Goal: Task Accomplishment & Management: Manage account settings

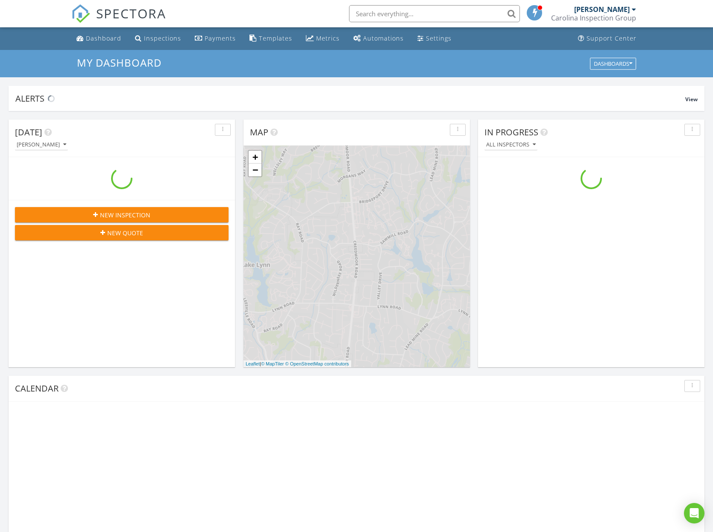
scroll to position [778, 713]
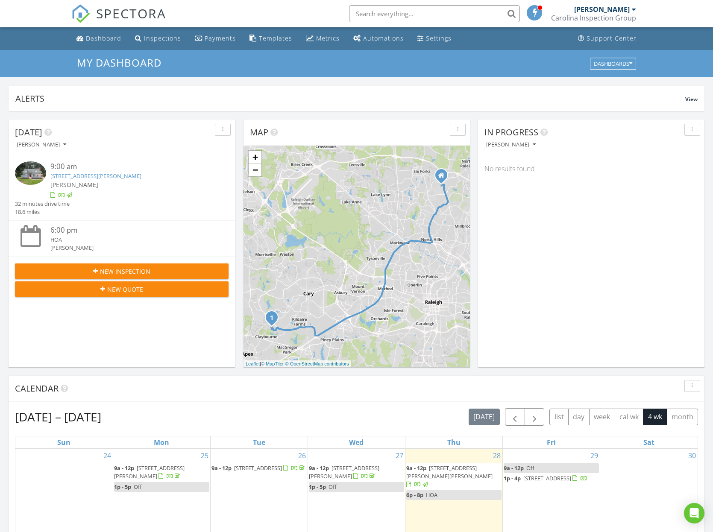
click at [37, 174] on img at bounding box center [30, 172] width 31 height 23
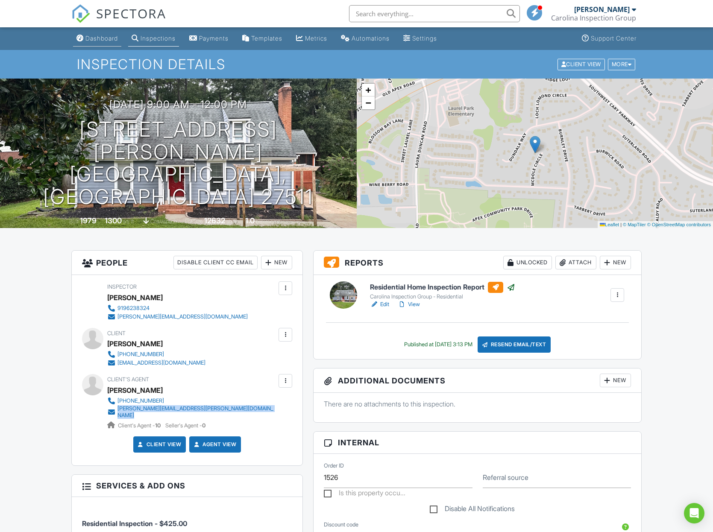
click at [102, 41] on div "Dashboard" at bounding box center [101, 38] width 32 height 7
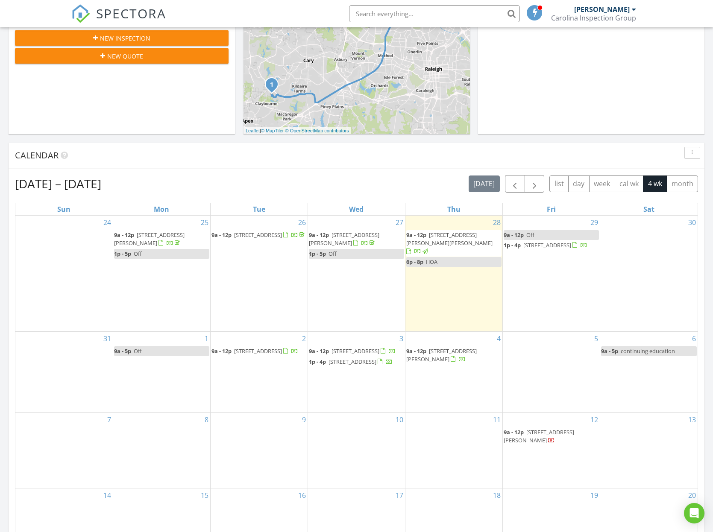
scroll to position [288, 0]
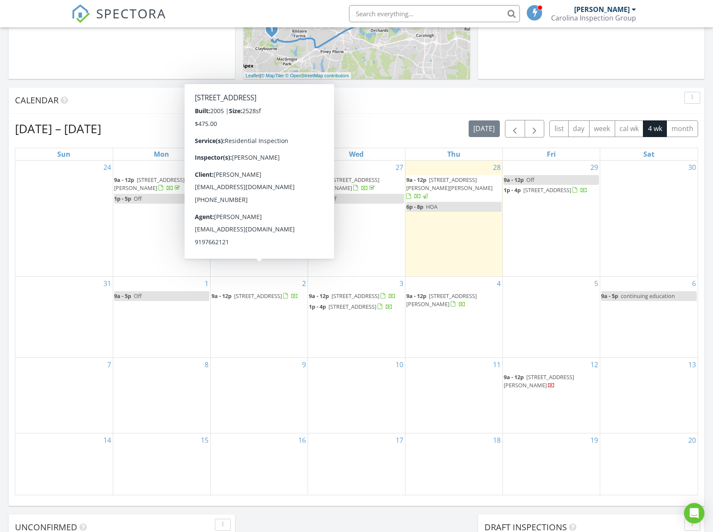
click at [252, 292] on span "270 W Silverado Ct, Kenly 27542" at bounding box center [258, 296] width 48 height 8
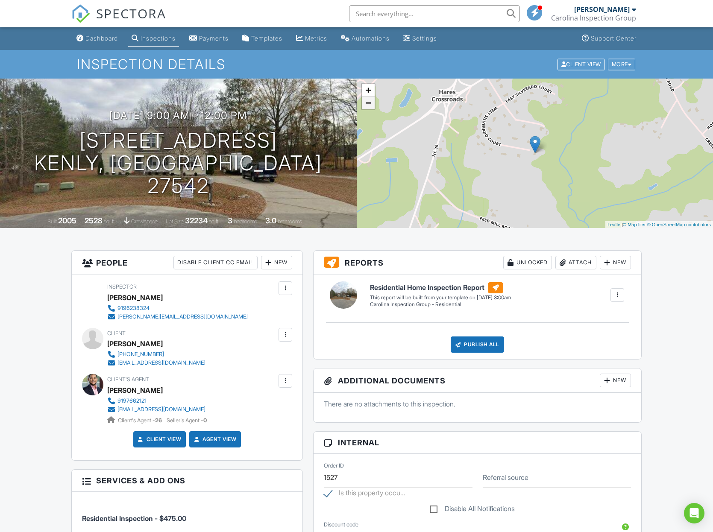
click at [373, 102] on link "−" at bounding box center [368, 103] width 13 height 13
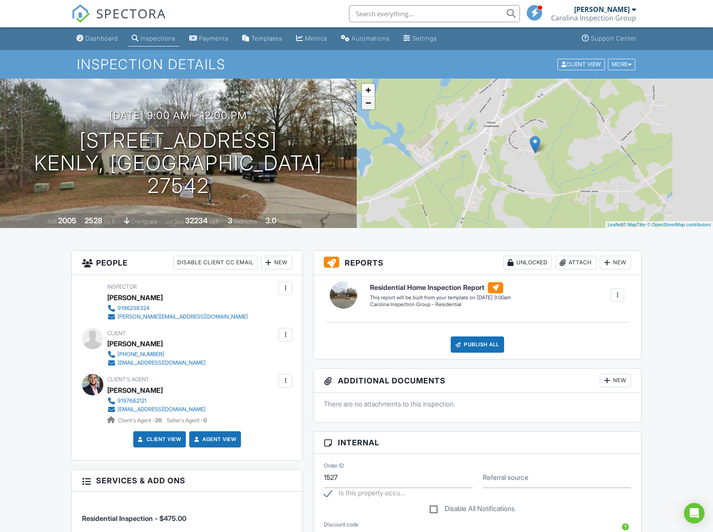
click at [372, 103] on link "−" at bounding box center [368, 103] width 13 height 13
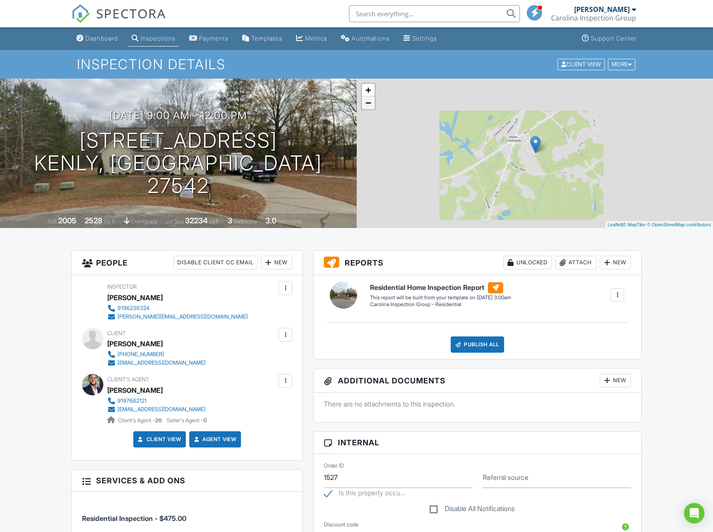
click at [372, 103] on link "−" at bounding box center [368, 103] width 13 height 13
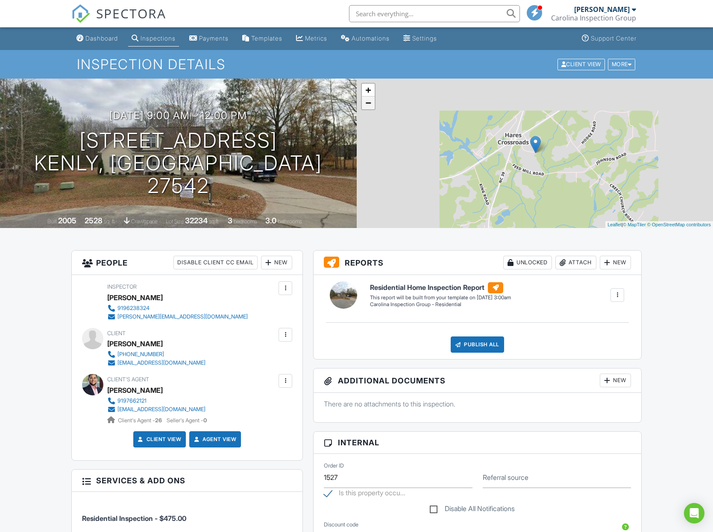
click at [372, 103] on link "−" at bounding box center [368, 103] width 13 height 13
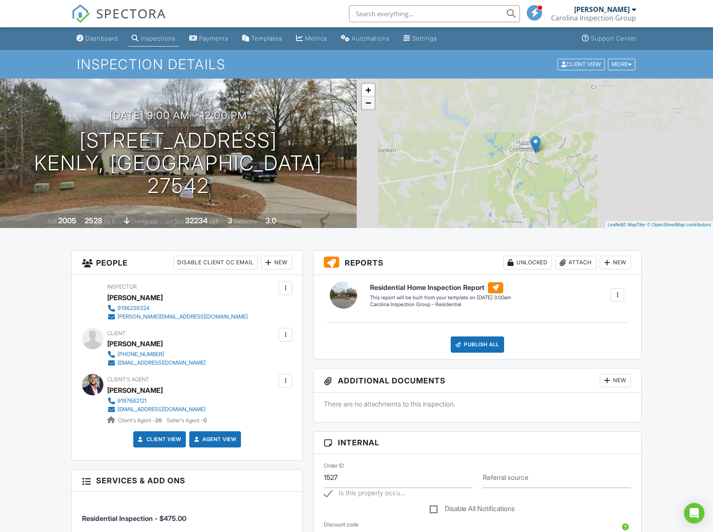
click at [372, 103] on link "−" at bounding box center [368, 103] width 13 height 13
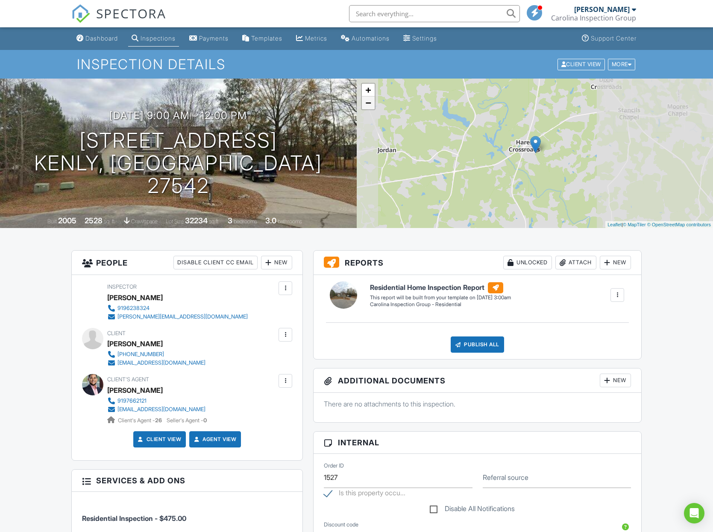
click at [372, 103] on link "−" at bounding box center [368, 103] width 13 height 13
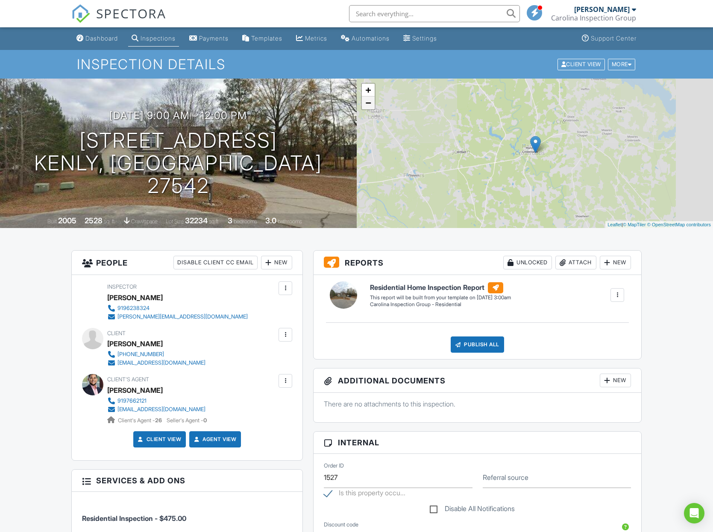
click at [372, 103] on link "−" at bounding box center [368, 103] width 13 height 13
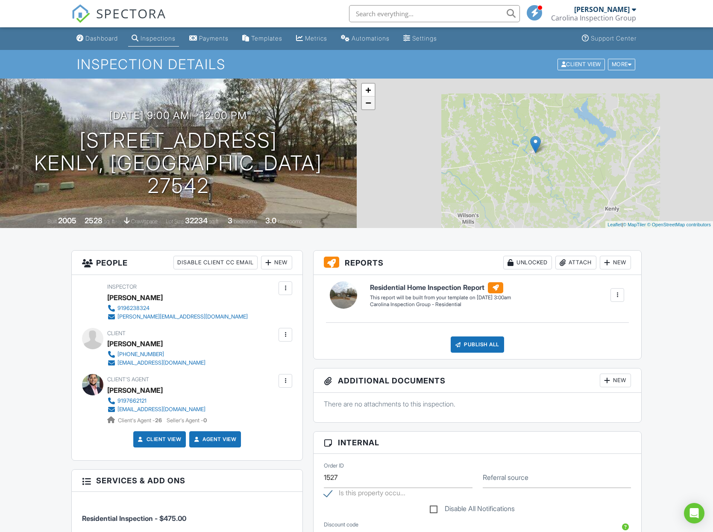
click at [372, 103] on link "−" at bounding box center [368, 103] width 13 height 13
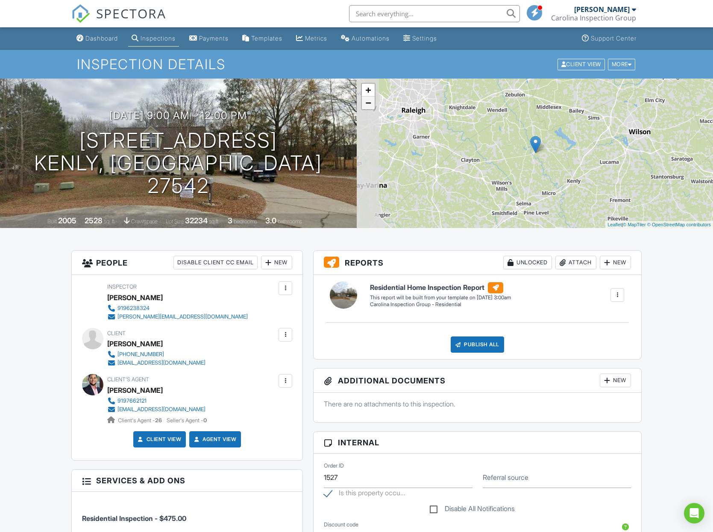
click at [372, 103] on link "−" at bounding box center [368, 103] width 13 height 13
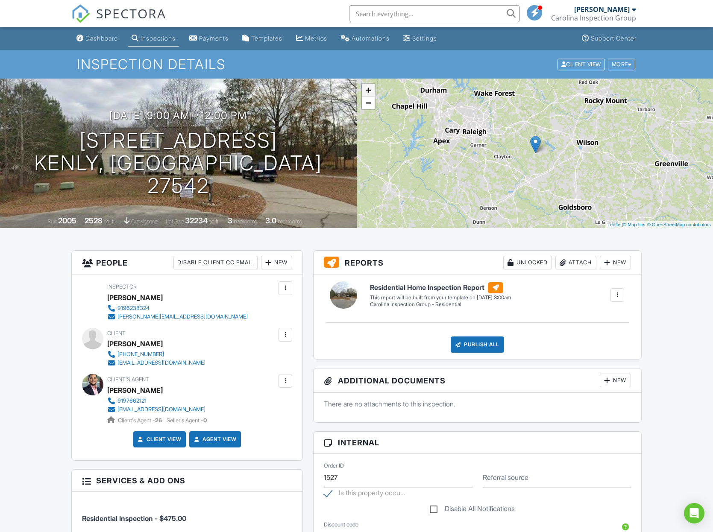
click at [369, 89] on link "+" at bounding box center [368, 90] width 13 height 13
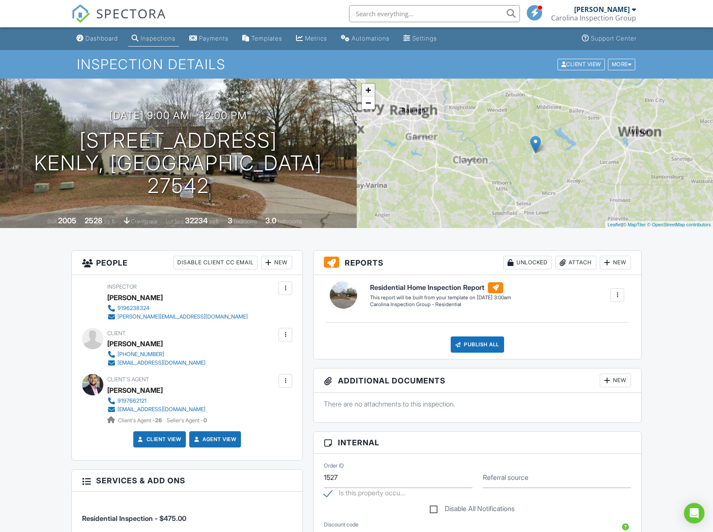
click at [369, 89] on link "+" at bounding box center [368, 90] width 13 height 13
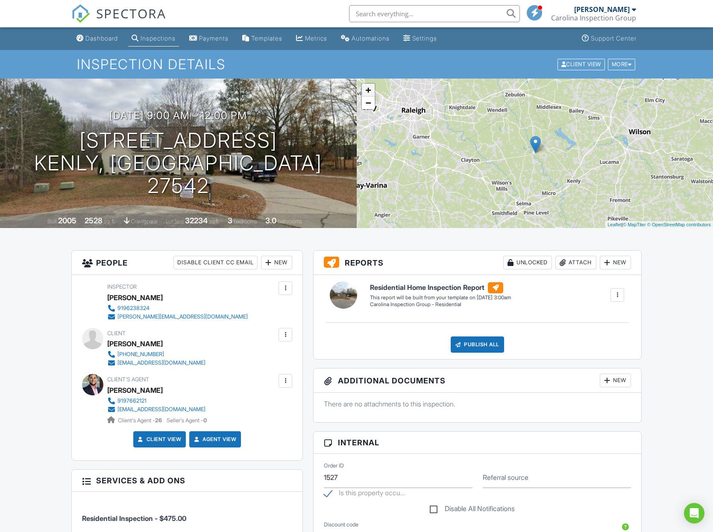
click at [369, 89] on link "+" at bounding box center [368, 90] width 13 height 13
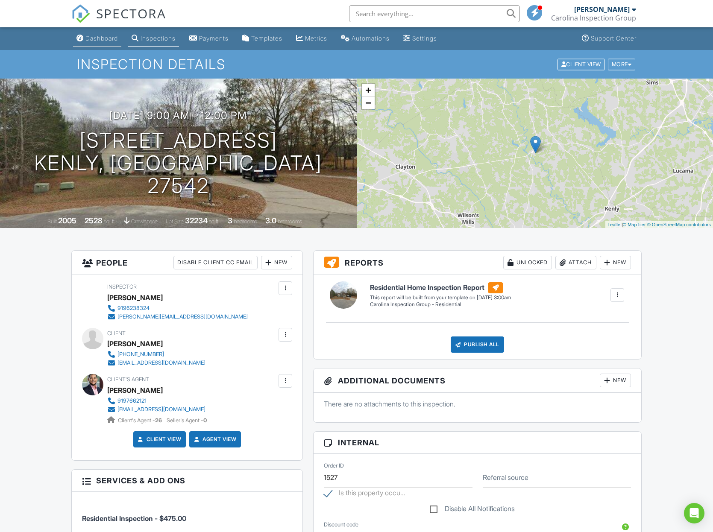
click at [104, 38] on div "Dashboard" at bounding box center [101, 38] width 32 height 7
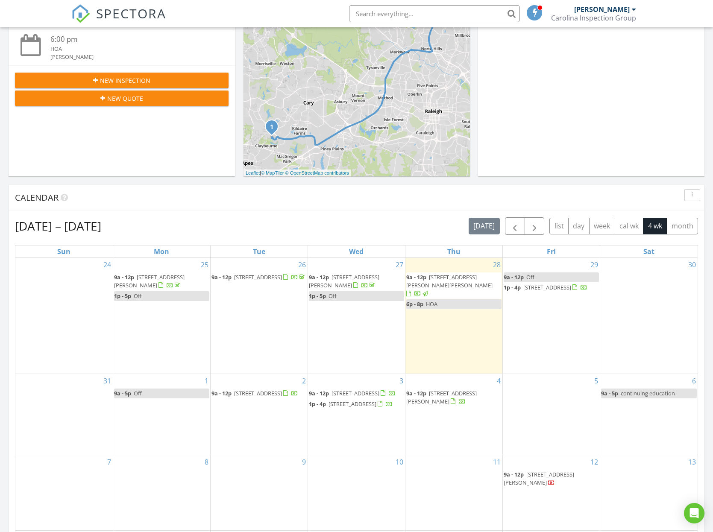
scroll to position [331, 0]
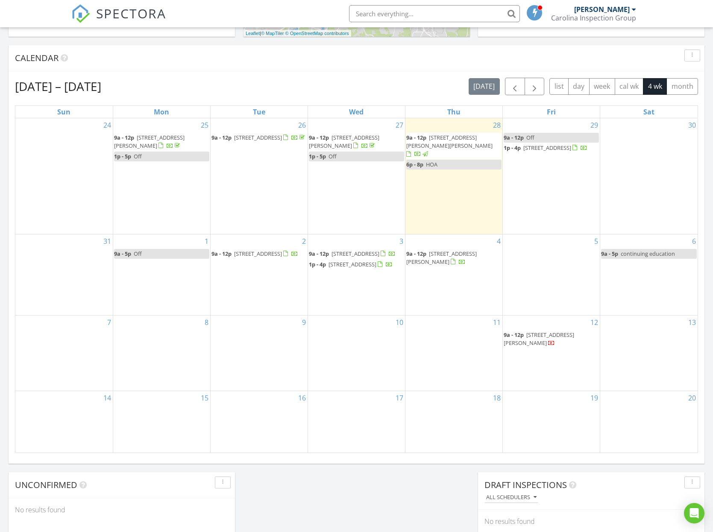
click at [267, 250] on span "9a - 12p [STREET_ADDRESS]" at bounding box center [254, 254] width 87 height 9
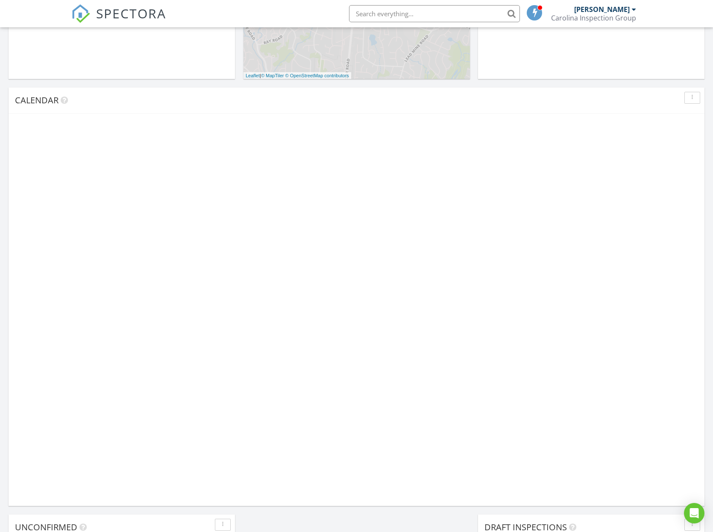
scroll to position [778, 713]
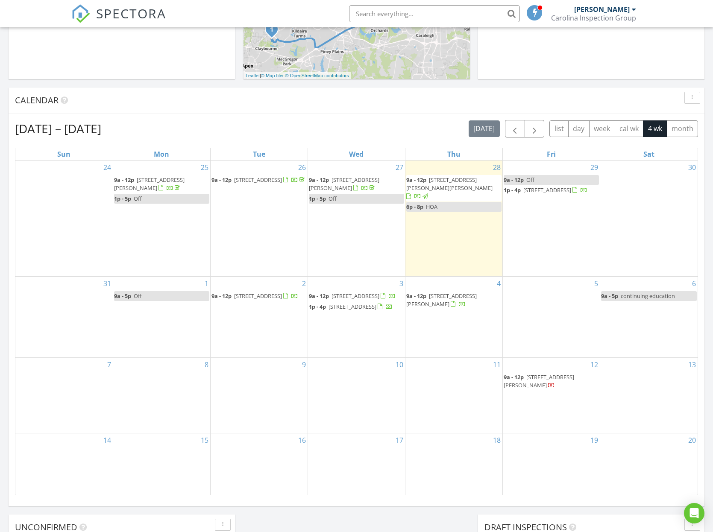
click at [276, 120] on div "Aug 24 – Sep 20, 2025 today list day week cal wk 4 wk month Sun Mon Tue Wed Thu…" at bounding box center [357, 308] width 696 height 388
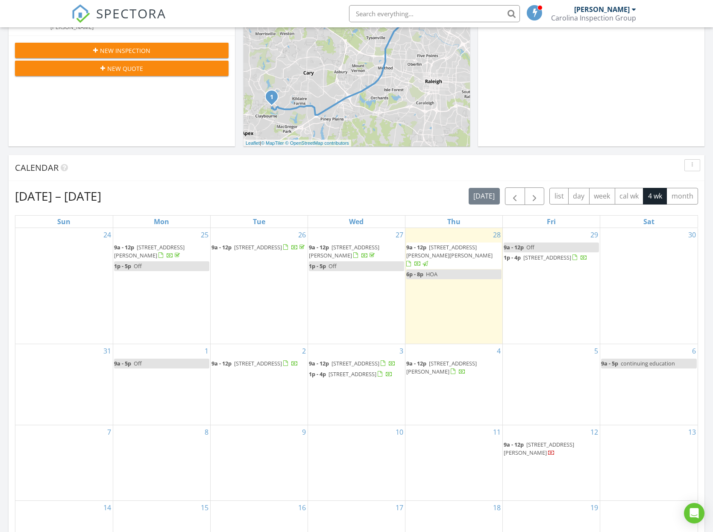
scroll to position [210, 0]
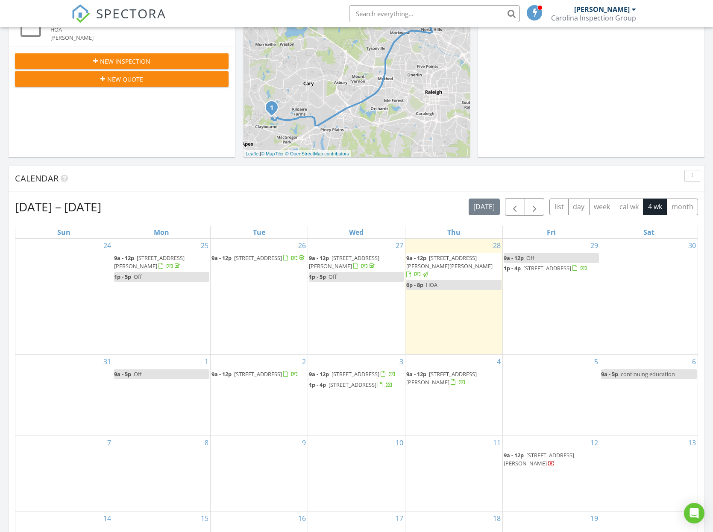
click at [440, 17] on input "text" at bounding box center [434, 13] width 171 height 17
click at [419, 19] on input "1007 silent" at bounding box center [434, 13] width 171 height 17
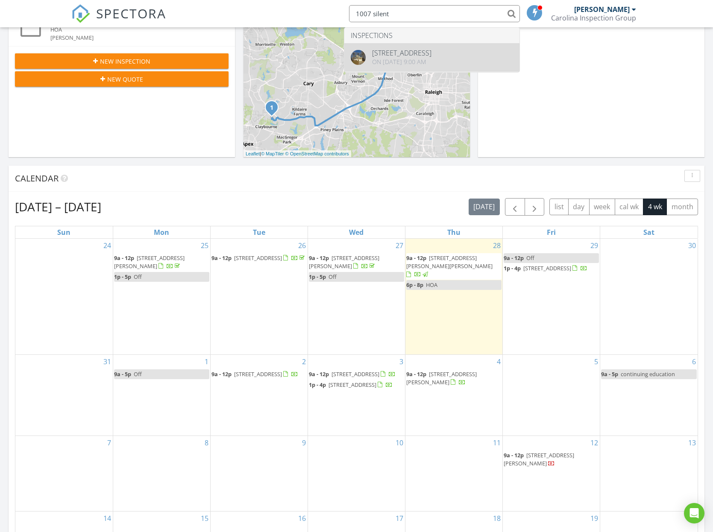
type input "1007 silent"
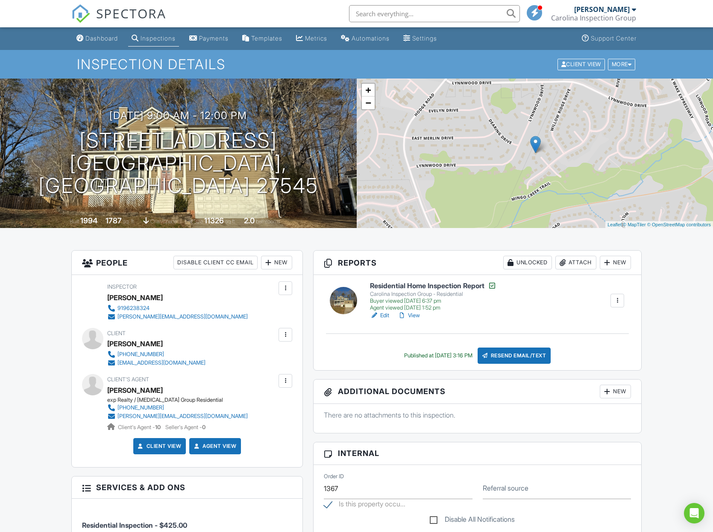
click at [417, 316] on link "View" at bounding box center [409, 315] width 22 height 9
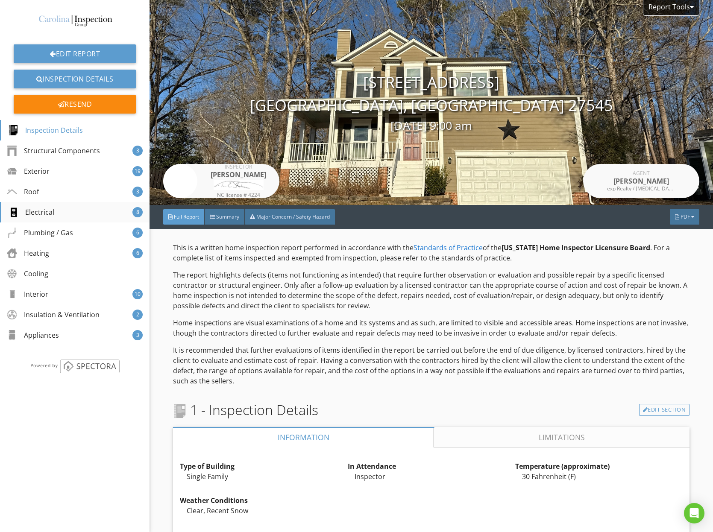
click at [54, 213] on div "Electrical 8" at bounding box center [75, 212] width 150 height 21
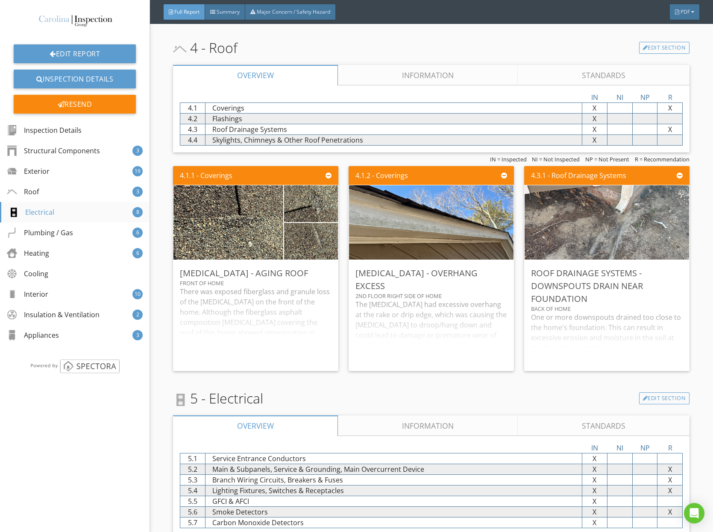
scroll to position [3214, 0]
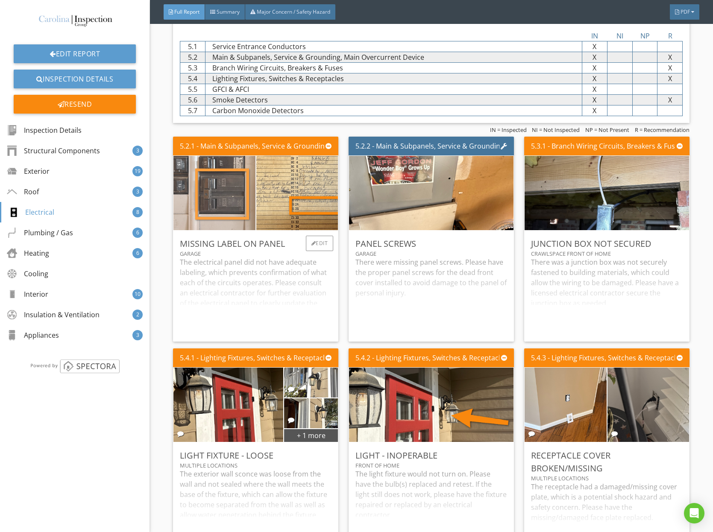
click at [226, 201] on img at bounding box center [214, 193] width 205 height 153
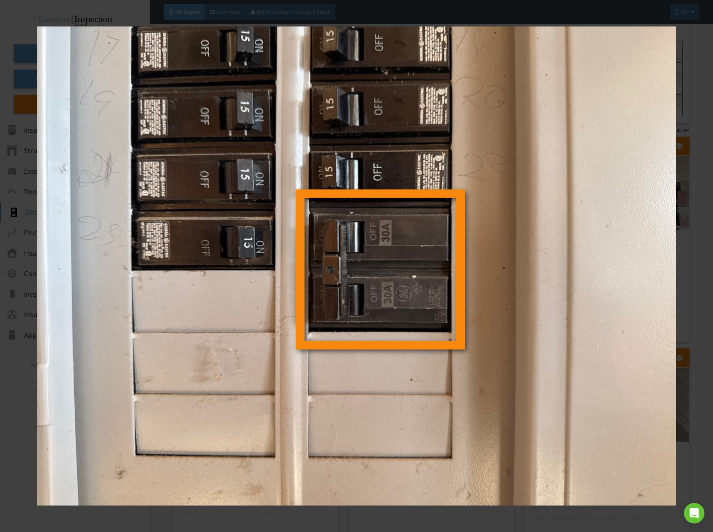
click at [226, 201] on img at bounding box center [356, 266] width 651 height 480
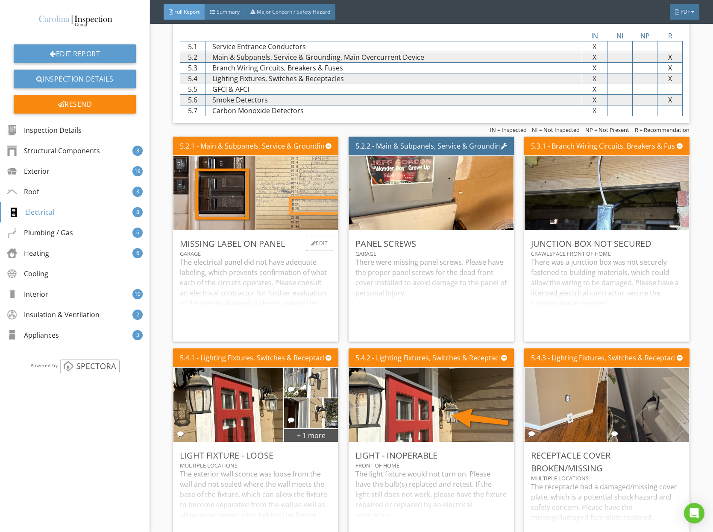
click at [295, 192] on img at bounding box center [297, 193] width 205 height 153
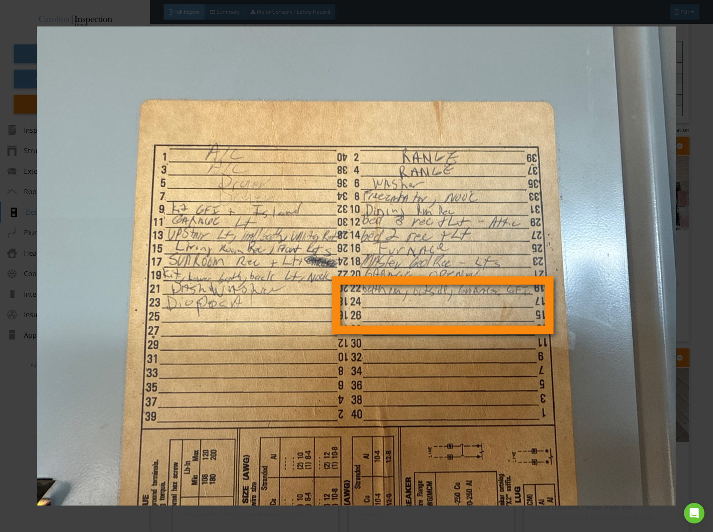
click at [295, 192] on img at bounding box center [356, 266] width 651 height 480
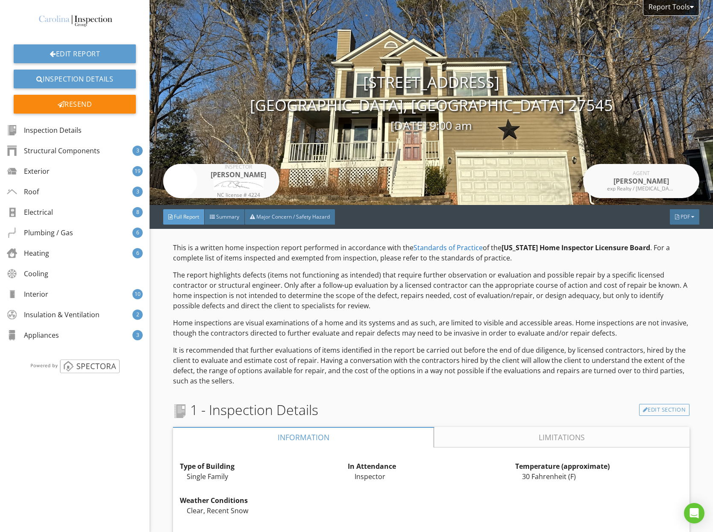
scroll to position [0, 0]
click at [88, 51] on link "Edit Report" at bounding box center [75, 53] width 122 height 19
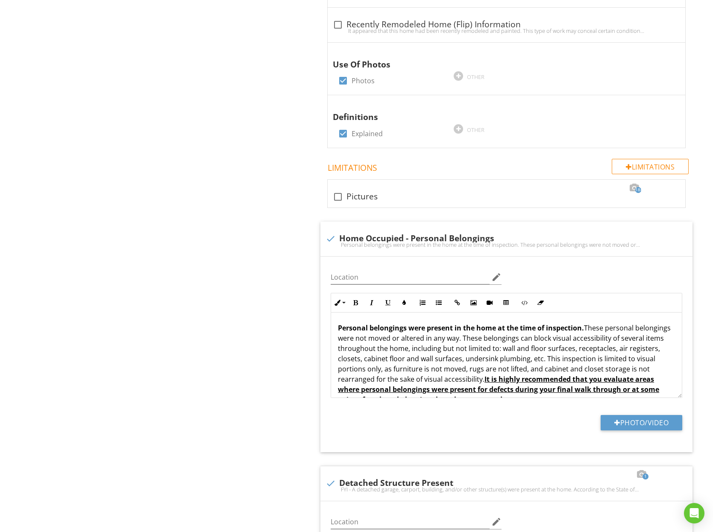
scroll to position [811, 0]
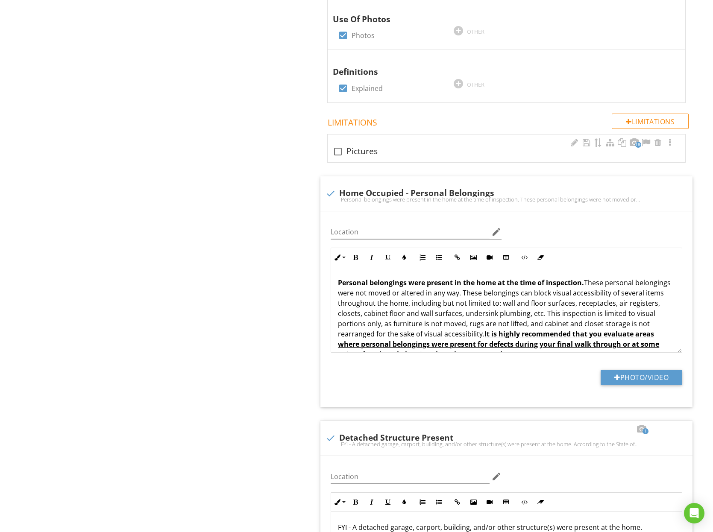
click at [339, 146] on div at bounding box center [338, 151] width 15 height 15
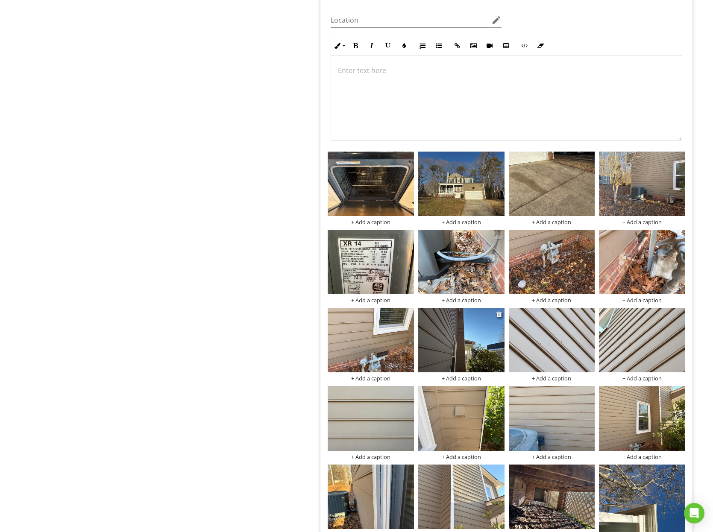
scroll to position [982, 0]
click at [408, 284] on img at bounding box center [371, 261] width 86 height 65
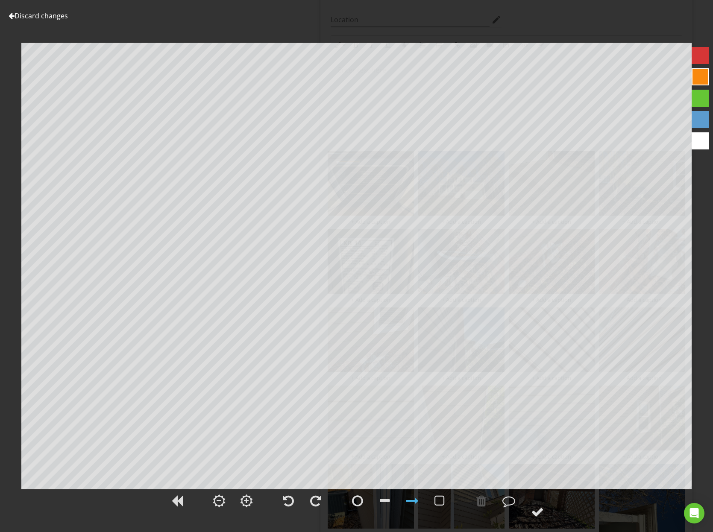
click at [708, 231] on div "Discard changes Add Location" at bounding box center [356, 266] width 713 height 532
click at [539, 515] on div at bounding box center [537, 512] width 13 height 13
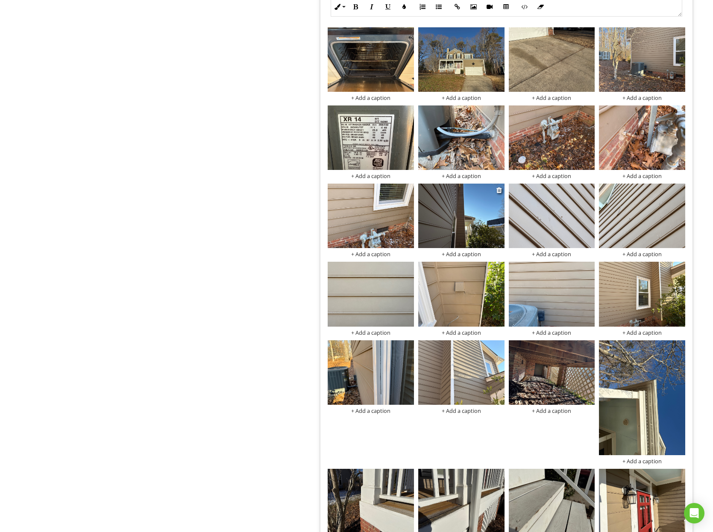
scroll to position [1108, 0]
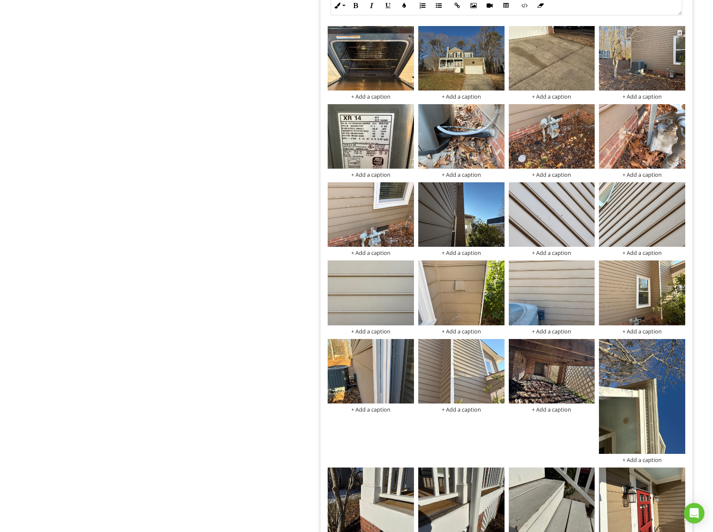
click at [659, 49] on img at bounding box center [642, 58] width 86 height 65
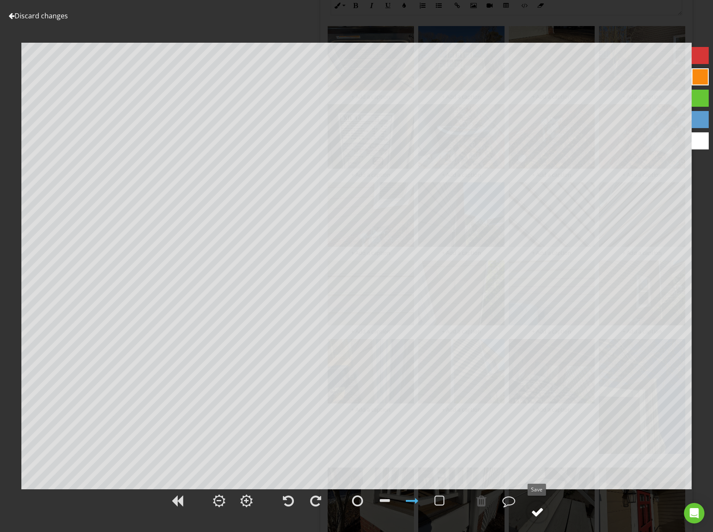
click at [536, 510] on div at bounding box center [537, 512] width 13 height 13
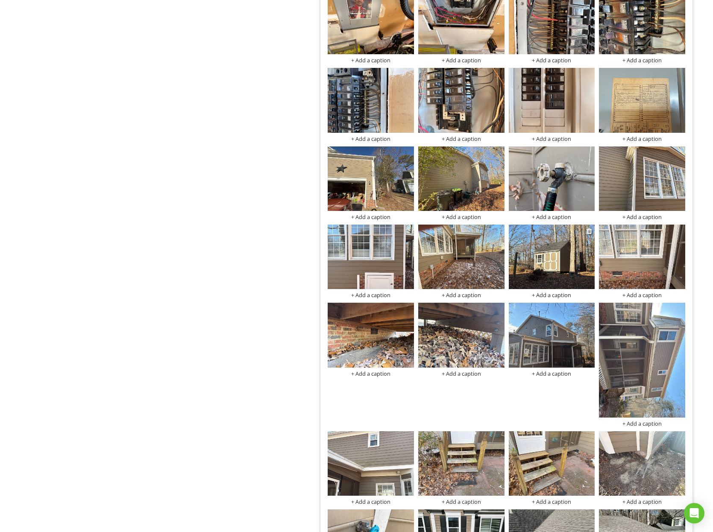
scroll to position [2335, 0]
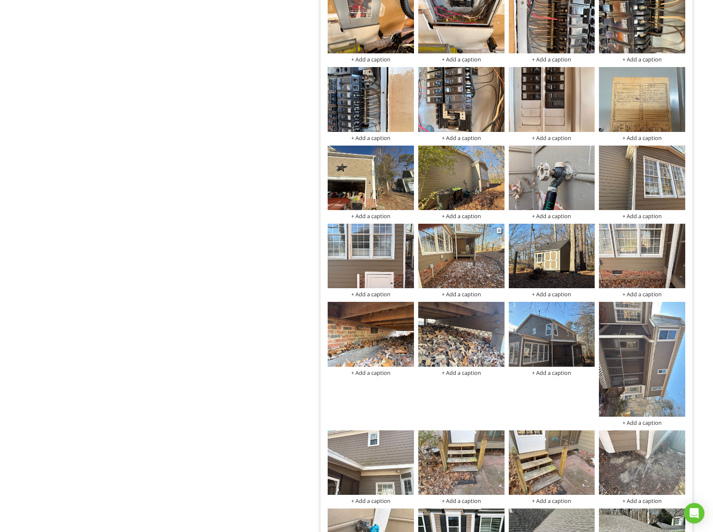
click at [457, 248] on img at bounding box center [461, 256] width 86 height 65
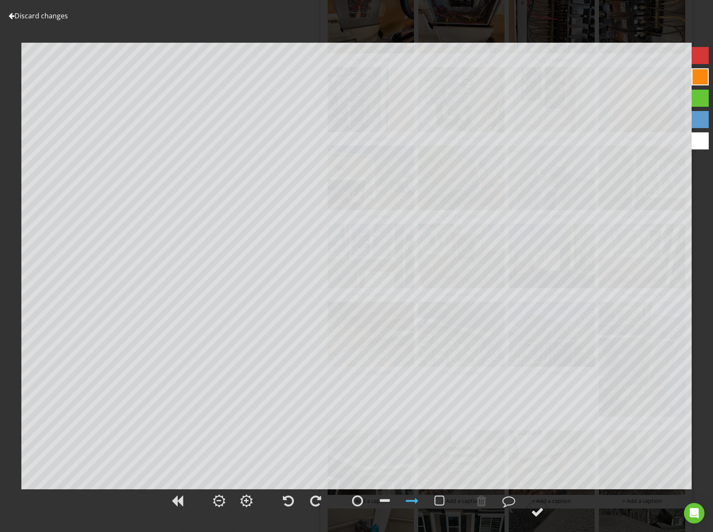
scroll to position [2334, 0]
click at [711, 515] on div at bounding box center [356, 505] width 713 height 35
click at [538, 510] on div at bounding box center [537, 512] width 13 height 13
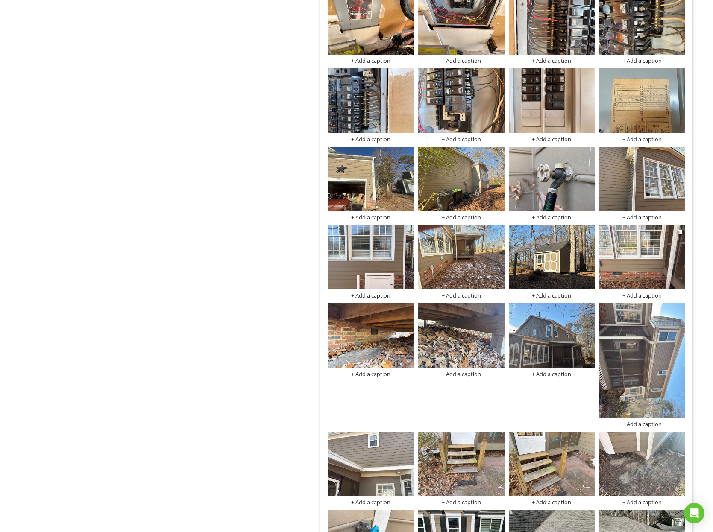
click at [642, 255] on img at bounding box center [642, 257] width 86 height 65
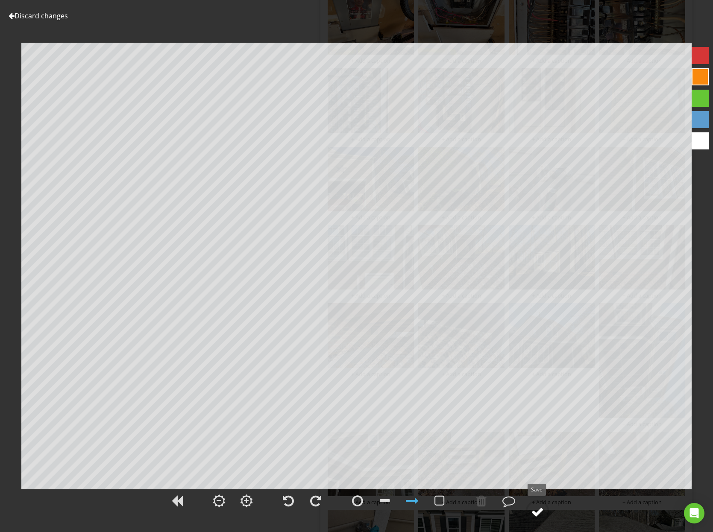
click at [532, 517] on div at bounding box center [537, 512] width 13 height 13
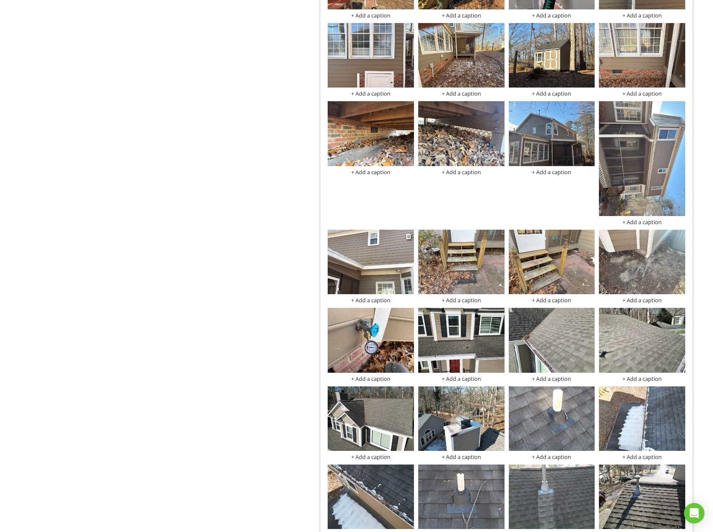
scroll to position [2537, 0]
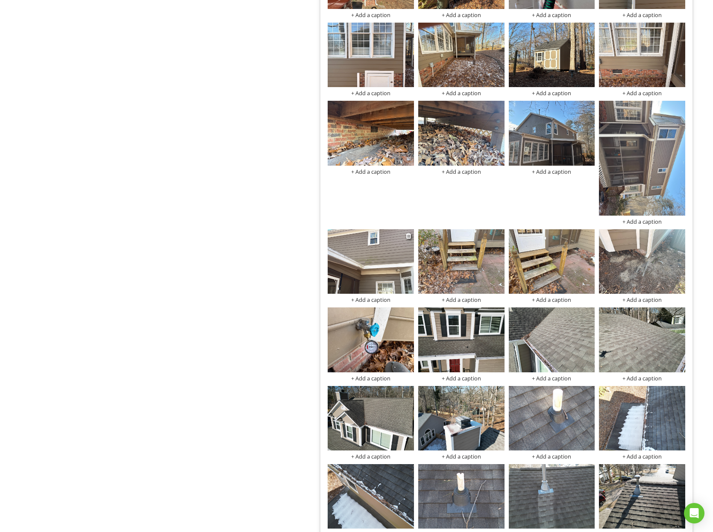
click at [384, 261] on img at bounding box center [371, 261] width 86 height 65
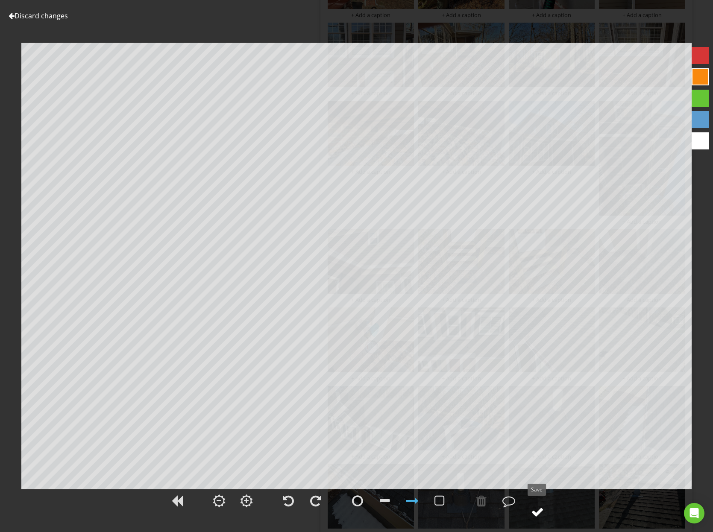
click at [543, 518] on div at bounding box center [537, 512] width 13 height 13
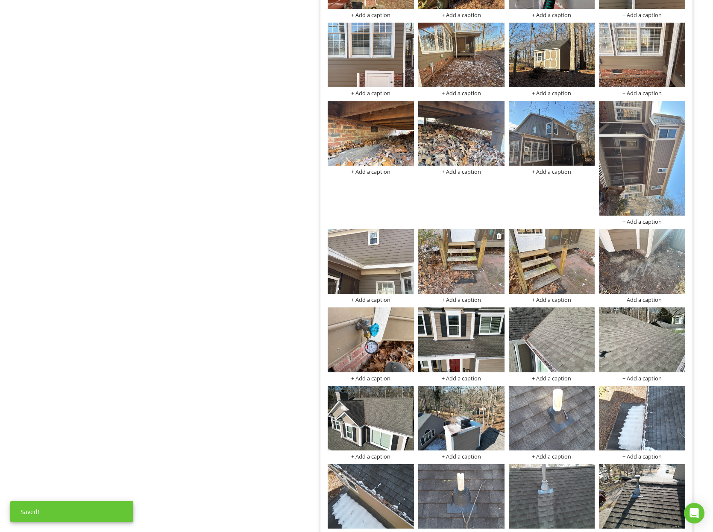
click at [464, 277] on img at bounding box center [461, 261] width 86 height 65
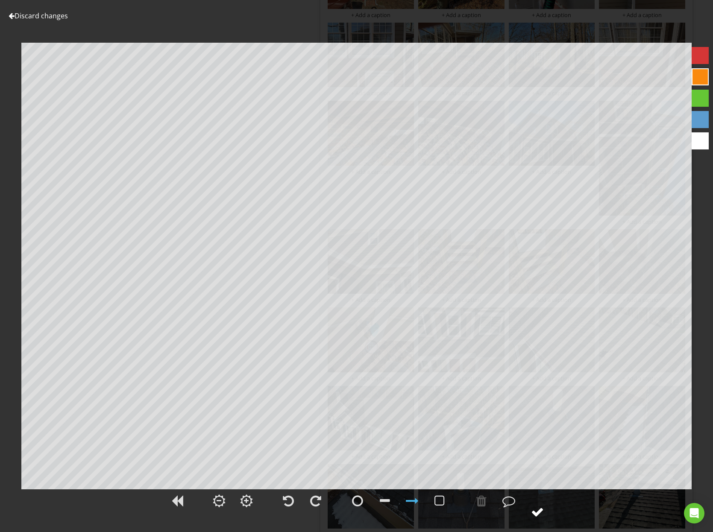
click at [531, 507] on circle at bounding box center [537, 512] width 22 height 22
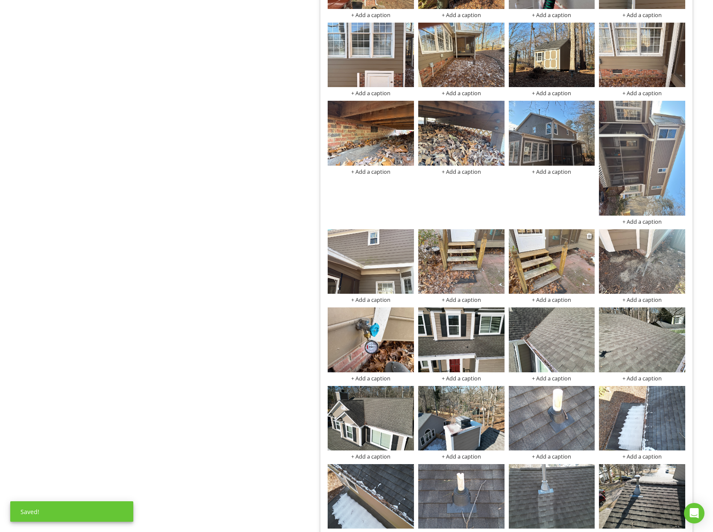
click at [540, 249] on img at bounding box center [552, 261] width 86 height 65
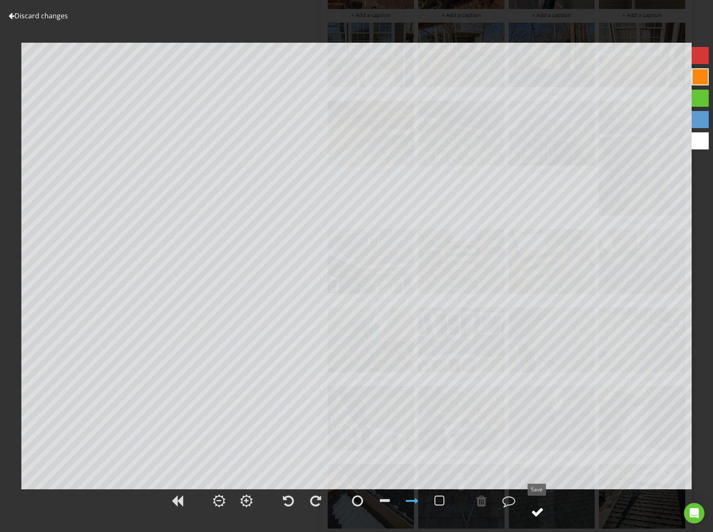
click at [544, 512] on div at bounding box center [537, 512] width 13 height 13
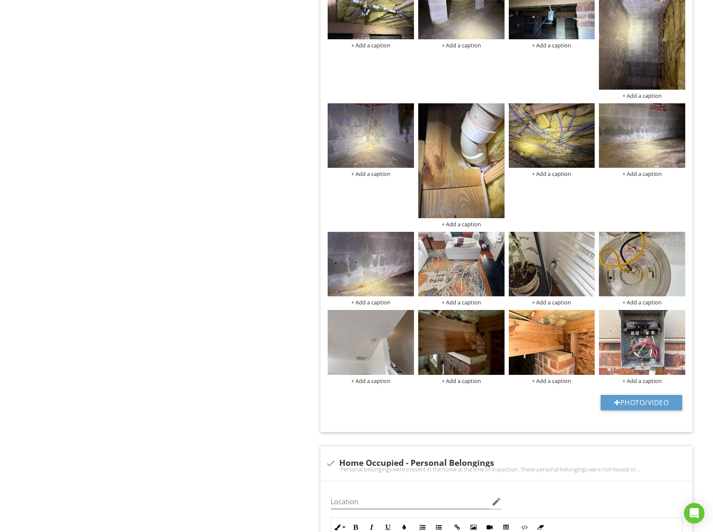
scroll to position [5002, 0]
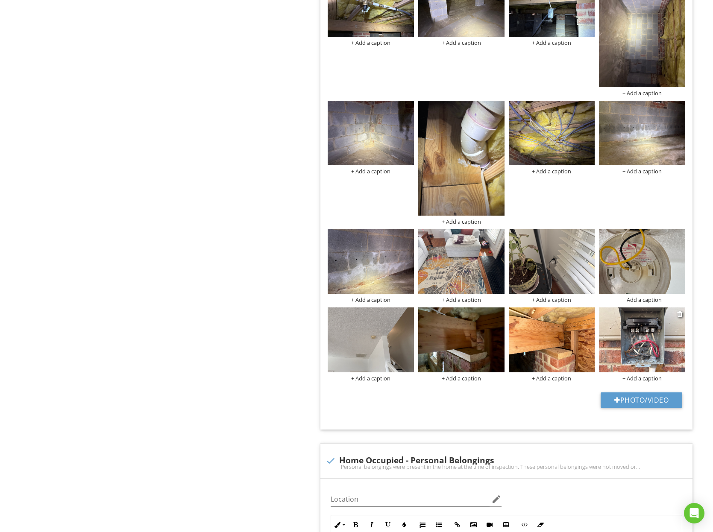
click at [634, 325] on img at bounding box center [642, 340] width 86 height 65
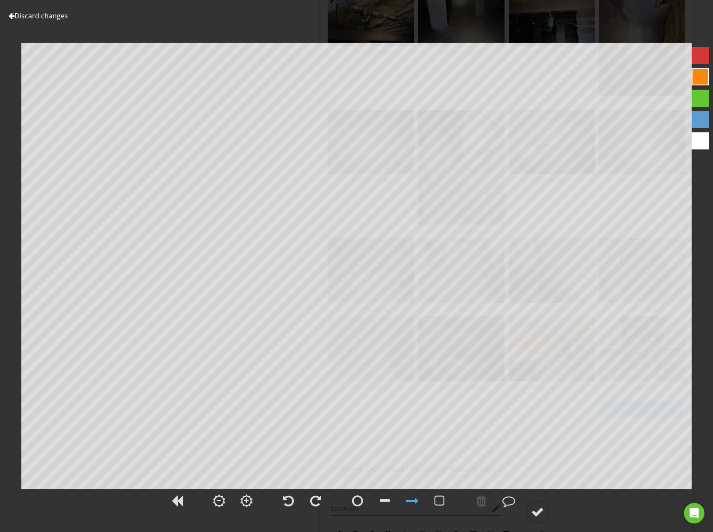
scroll to position [4991, 0]
click at [540, 510] on div at bounding box center [537, 512] width 13 height 13
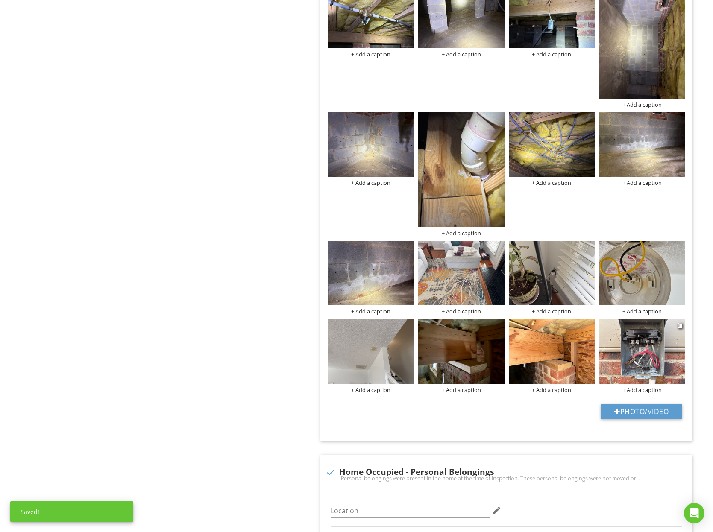
click at [605, 349] on img at bounding box center [642, 351] width 86 height 65
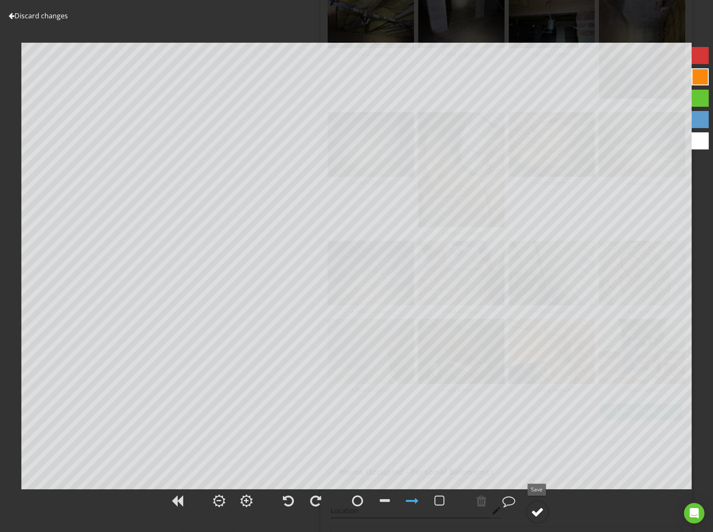
click at [537, 507] on div at bounding box center [537, 512] width 13 height 13
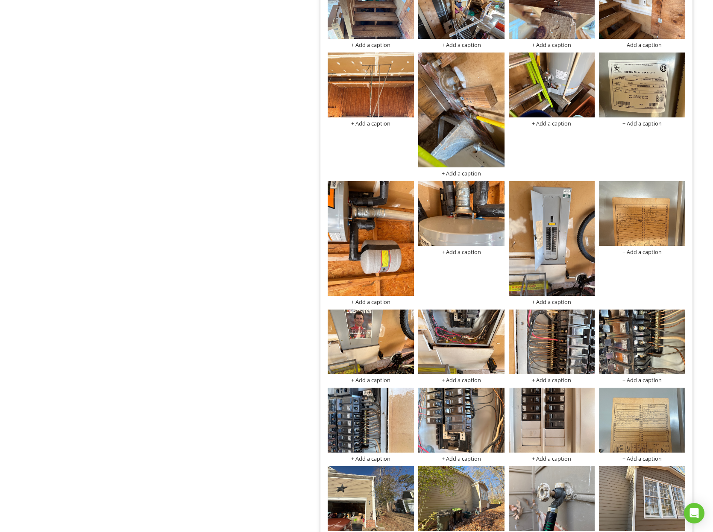
scroll to position [2025, 0]
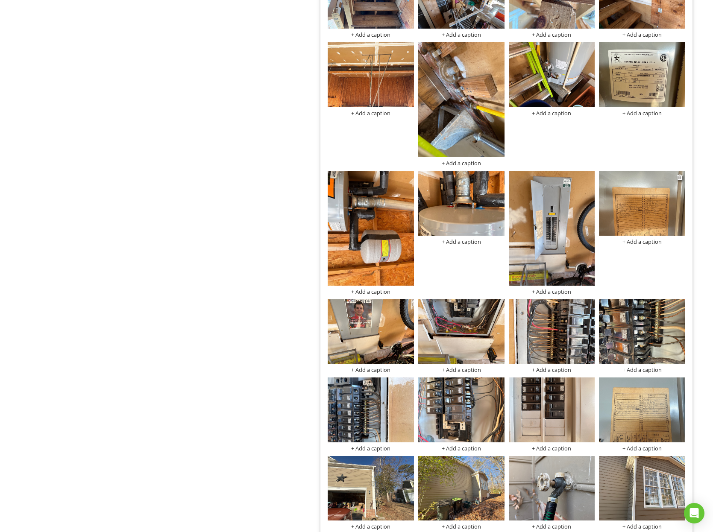
click at [625, 199] on img at bounding box center [642, 203] width 86 height 65
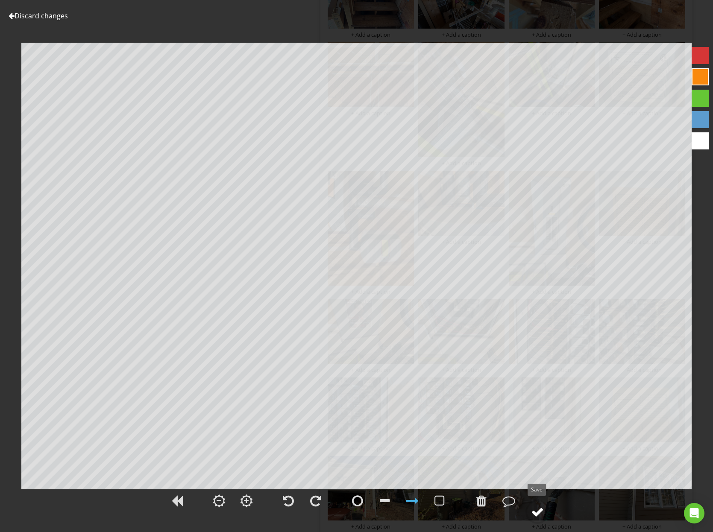
click at [537, 510] on div at bounding box center [537, 512] width 13 height 13
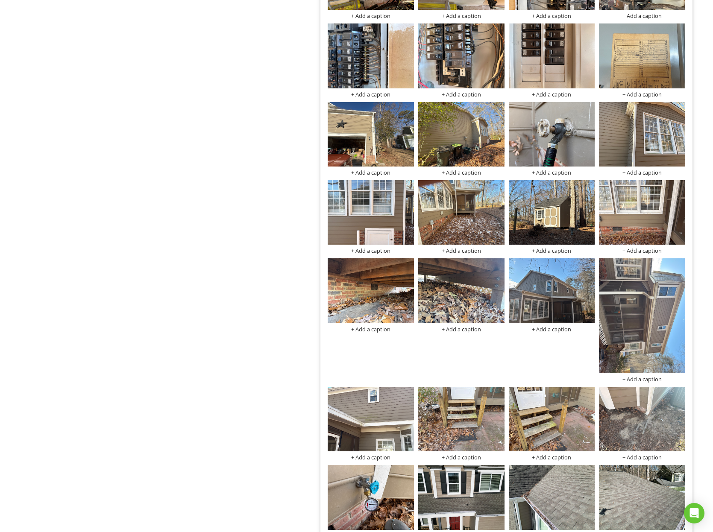
scroll to position [2380, 0]
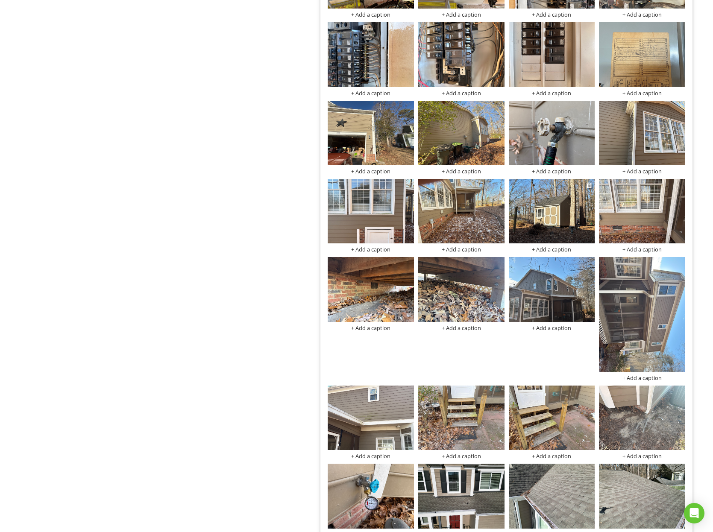
click at [537, 222] on img at bounding box center [552, 211] width 86 height 65
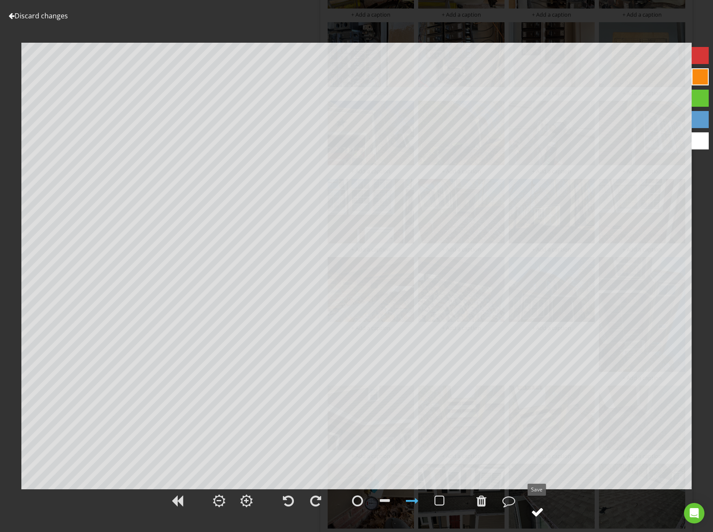
click at [529, 506] on circle at bounding box center [537, 512] width 22 height 22
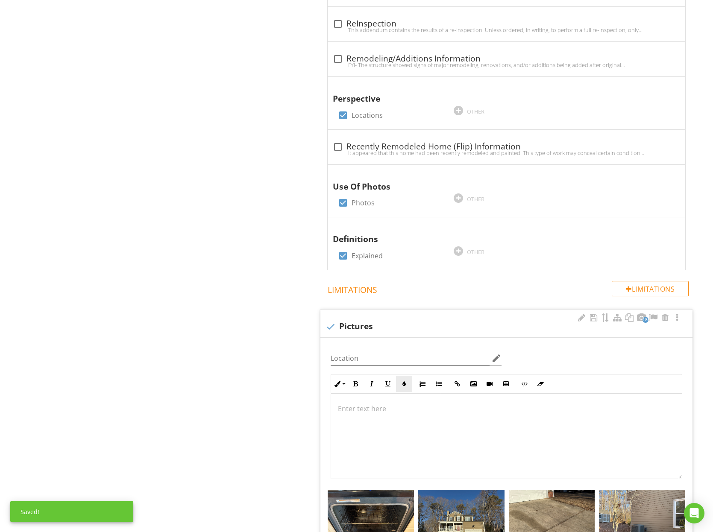
scroll to position [643, 0]
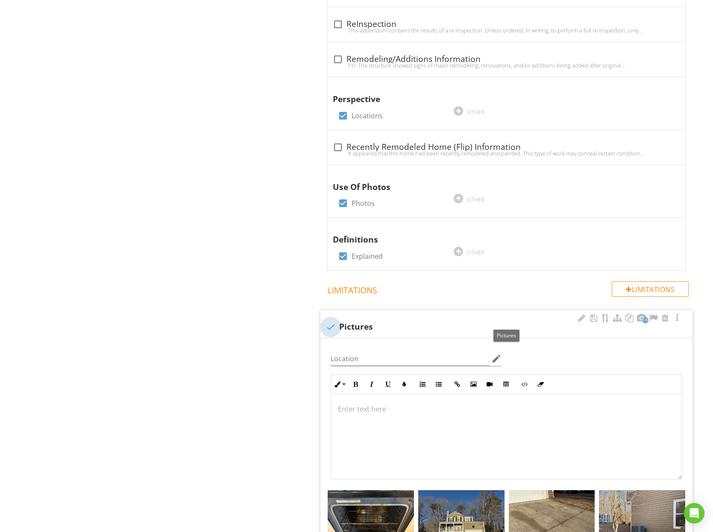
click at [329, 324] on div at bounding box center [330, 327] width 15 height 15
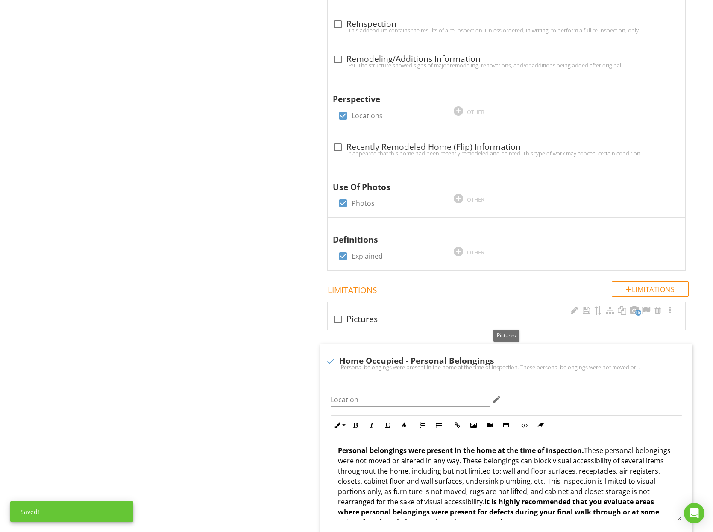
click at [329, 324] on div "184 check_box_outline_blank Pictures" at bounding box center [506, 316] width 358 height 29
click at [333, 321] on div "184 check_box_outline_blank Pictures" at bounding box center [507, 316] width 358 height 28
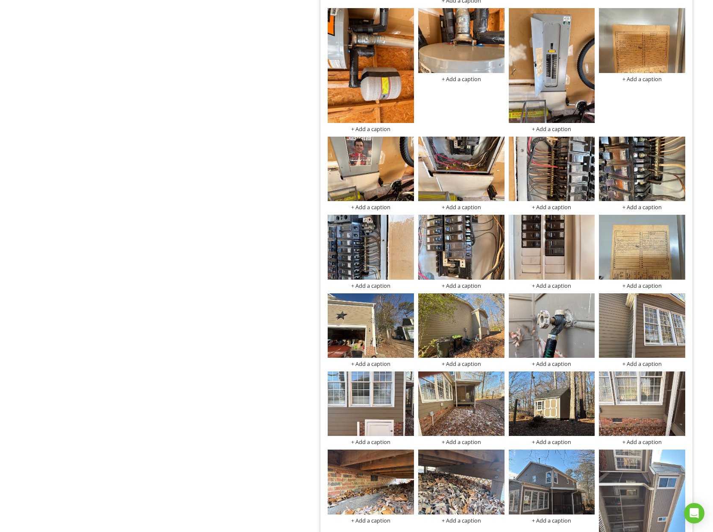
scroll to position [2187, 0]
click at [527, 250] on img at bounding box center [552, 247] width 86 height 65
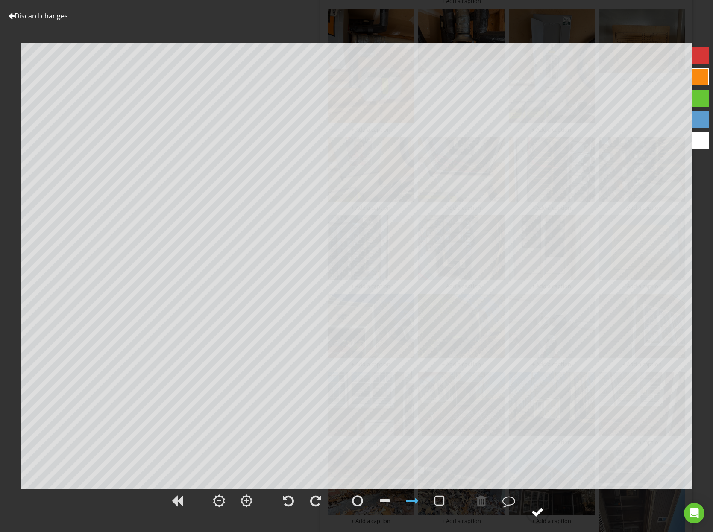
click at [536, 515] on div at bounding box center [537, 512] width 13 height 13
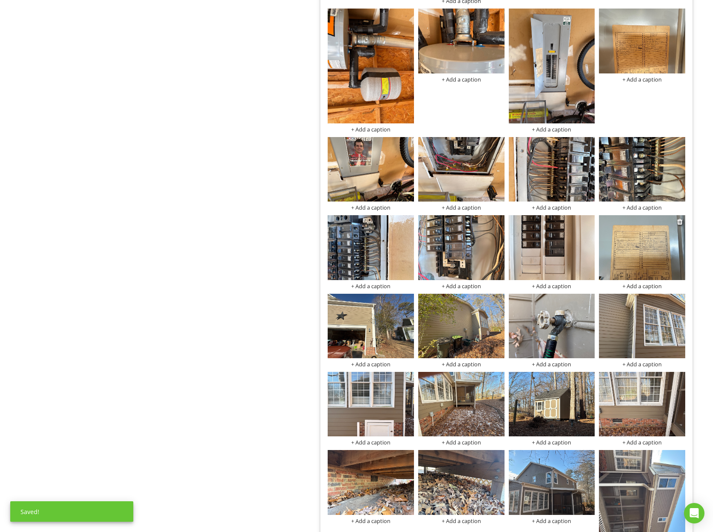
click at [636, 247] on img at bounding box center [642, 247] width 86 height 65
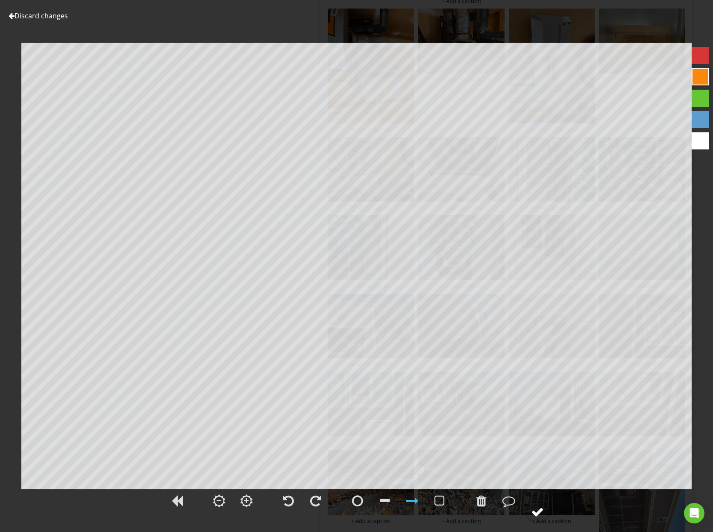
click at [537, 508] on div at bounding box center [537, 512] width 13 height 13
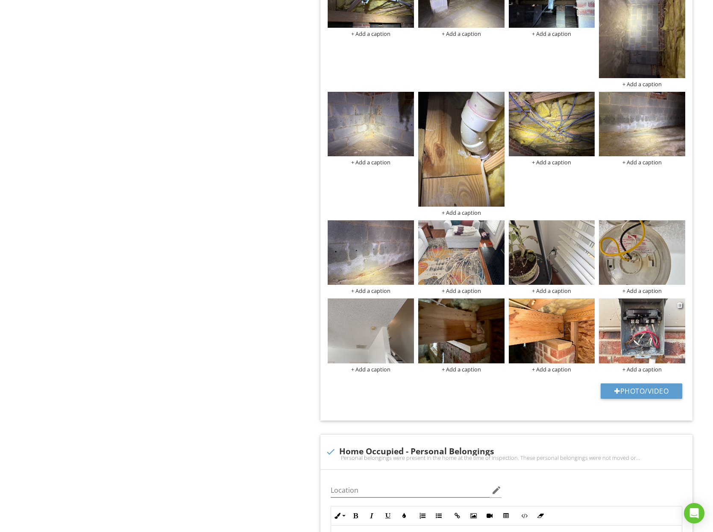
scroll to position [5014, 0]
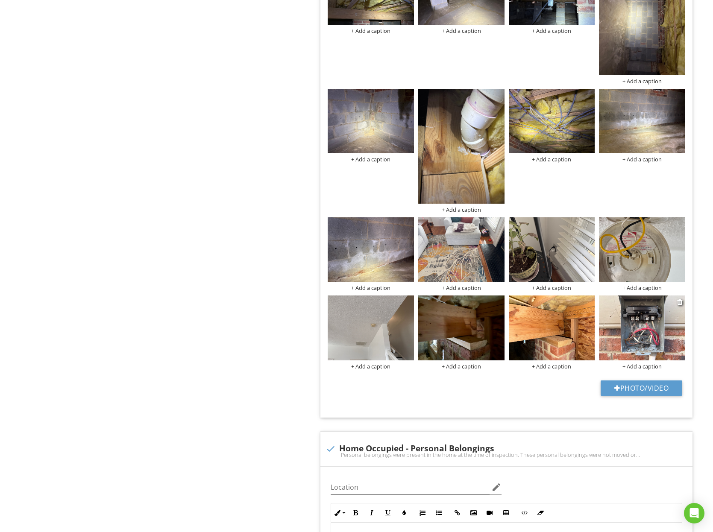
click at [636, 343] on img at bounding box center [642, 328] width 86 height 65
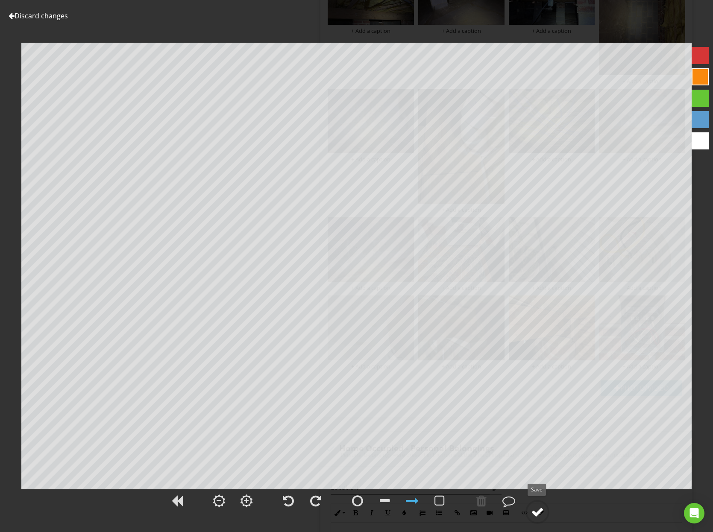
click at [541, 516] on div at bounding box center [537, 512] width 13 height 13
click at [39, 20] on link "Discard changes" at bounding box center [38, 15] width 59 height 9
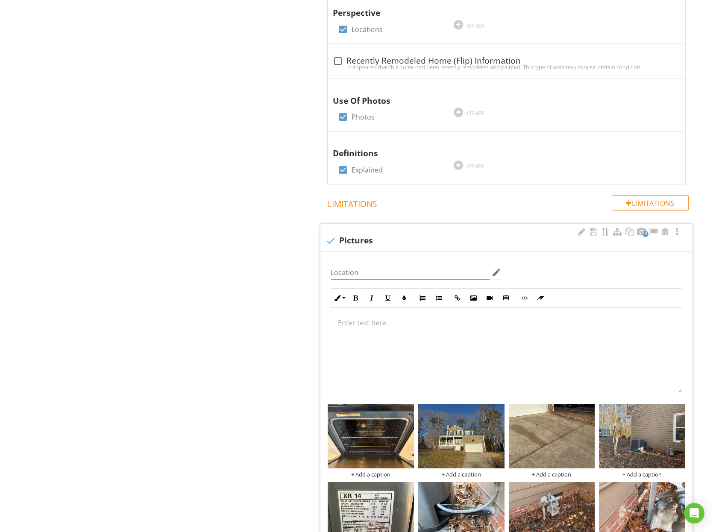
scroll to position [699, 0]
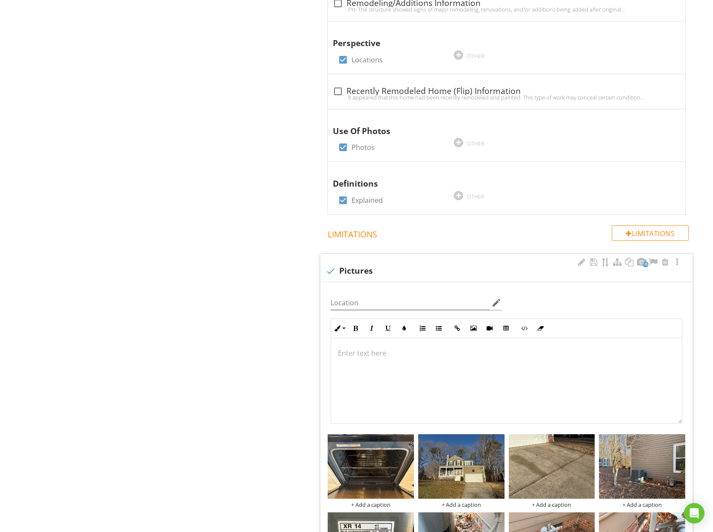
click at [330, 264] on div at bounding box center [330, 271] width 15 height 15
checkbox input "true"
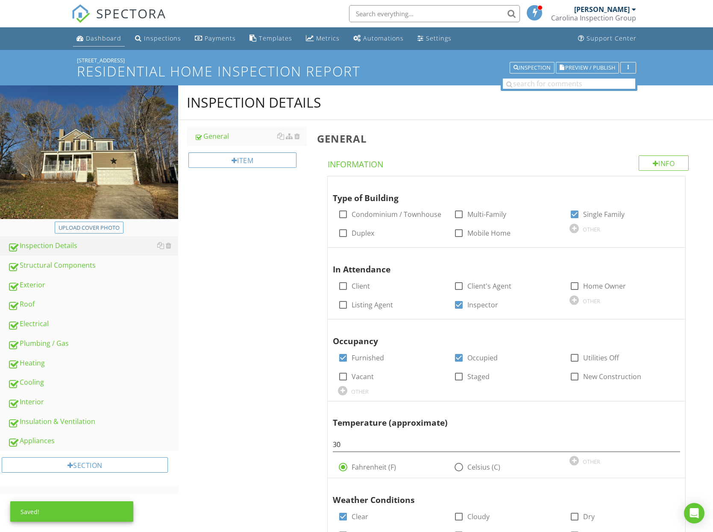
scroll to position [0, 0]
click at [93, 37] on div "Dashboard" at bounding box center [103, 38] width 35 height 8
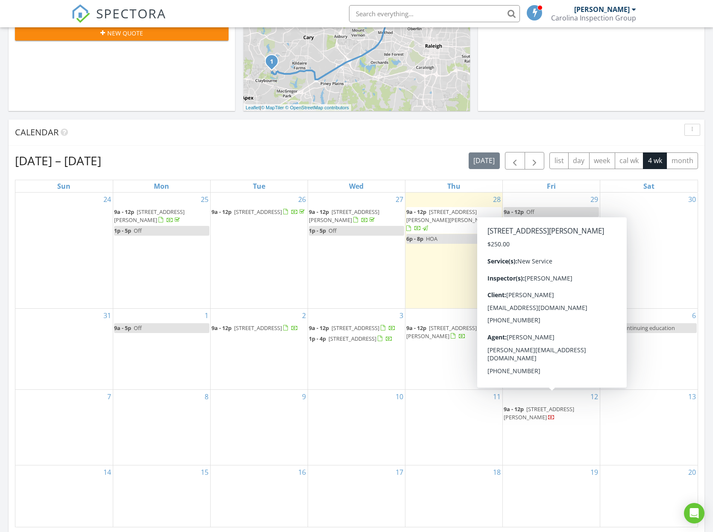
scroll to position [256, 0]
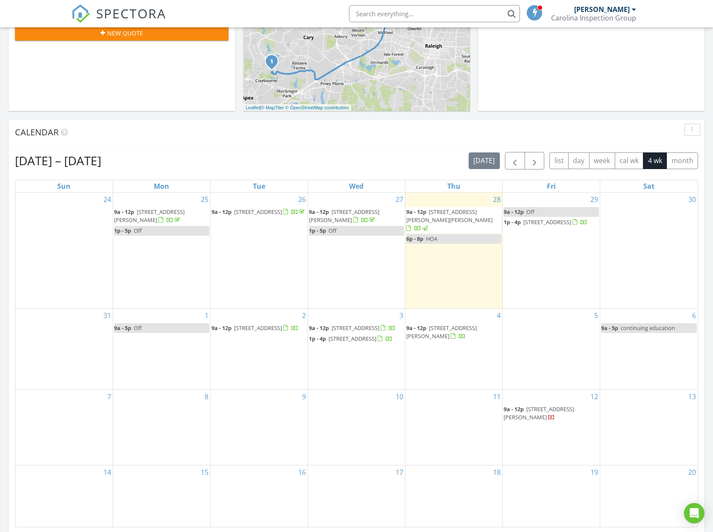
click at [329, 155] on div "[DATE] – [DATE] [DATE] list day week cal wk 4 wk month" at bounding box center [356, 161] width 683 height 18
click at [270, 142] on div "Calendar" at bounding box center [357, 133] width 696 height 26
click at [272, 143] on div "Calendar" at bounding box center [357, 133] width 696 height 26
click at [276, 142] on div "Calendar" at bounding box center [357, 133] width 696 height 26
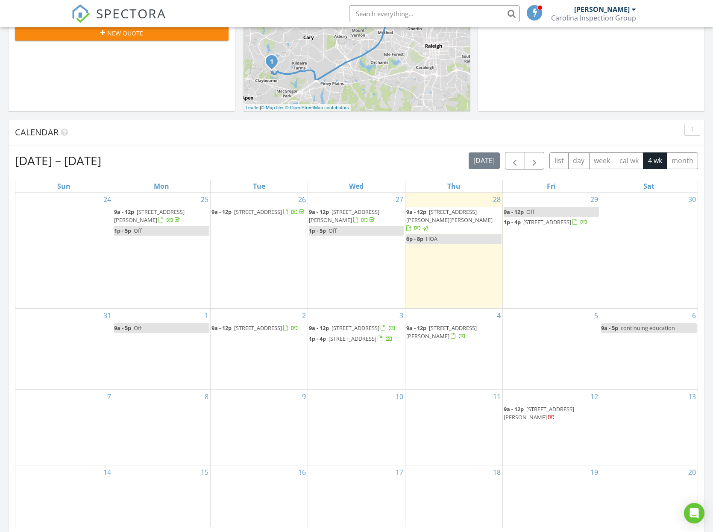
click at [387, 135] on div "Calendar" at bounding box center [350, 132] width 670 height 13
click at [462, 324] on span "716 Waterford Dr, Clayton 27520" at bounding box center [441, 332] width 70 height 16
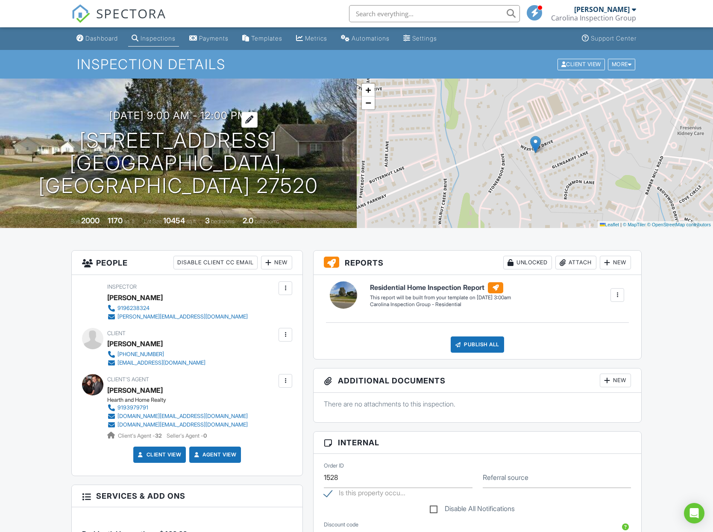
click at [227, 121] on h3 "[DATE] 9:00 am - 12:00 pm" at bounding box center [178, 116] width 138 height 12
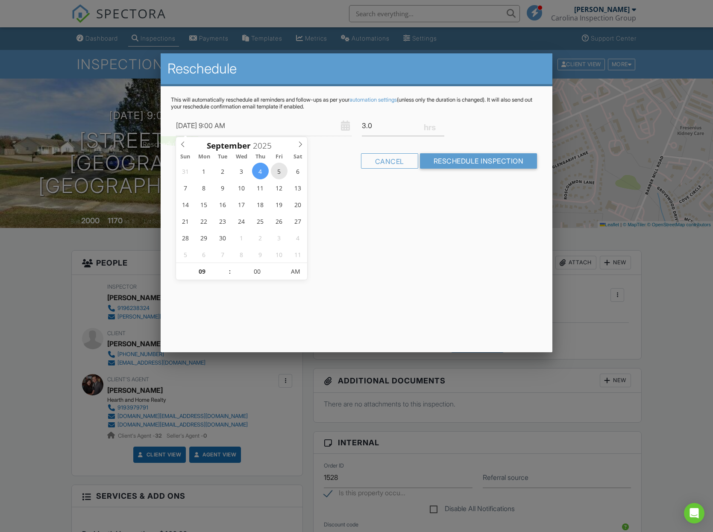
type input "[DATE] 9:00 AM"
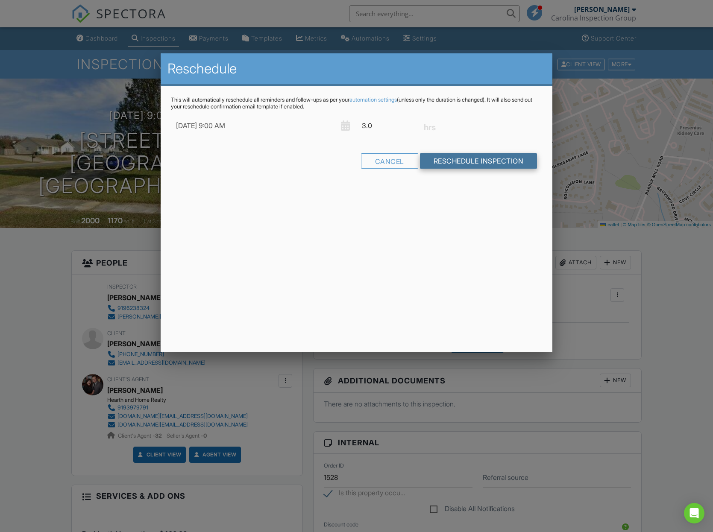
click at [491, 164] on input "Reschedule Inspection" at bounding box center [478, 160] width 117 height 15
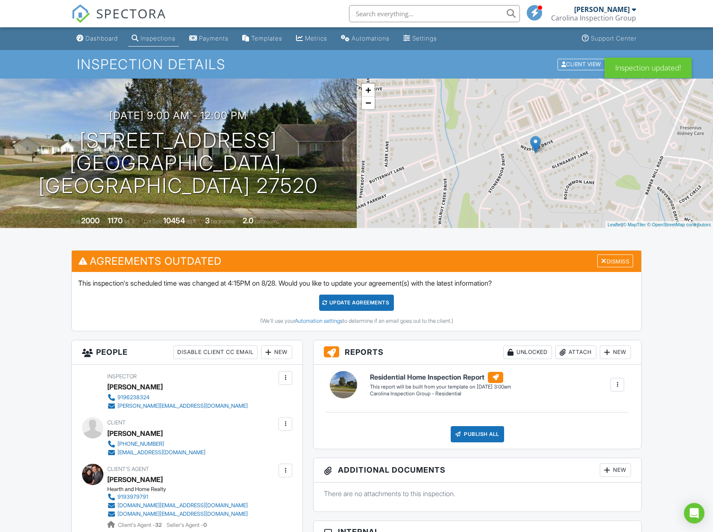
click at [607, 264] on div "Dismiss" at bounding box center [615, 261] width 36 height 13
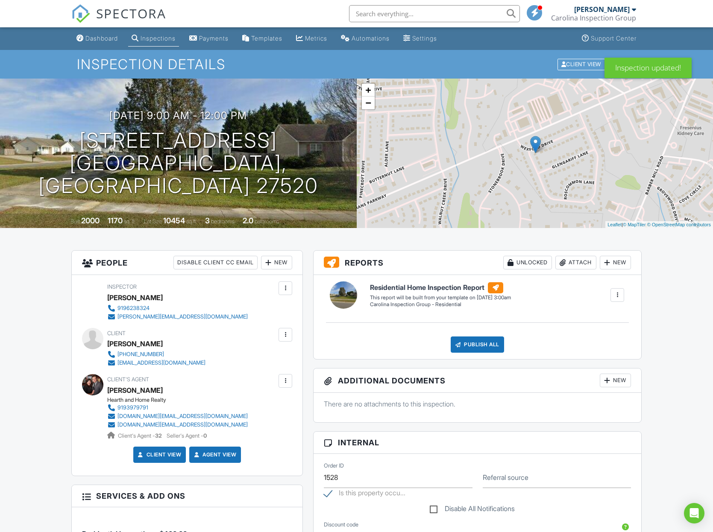
click at [100, 38] on div "Dashboard" at bounding box center [101, 38] width 32 height 7
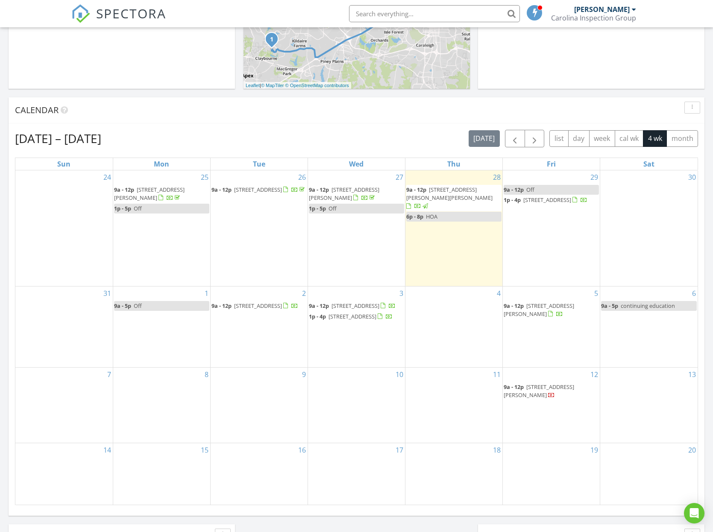
scroll to position [279, 0]
click at [559, 199] on span "72 W Thicket Dr, Angier 27501" at bounding box center [547, 199] width 48 height 8
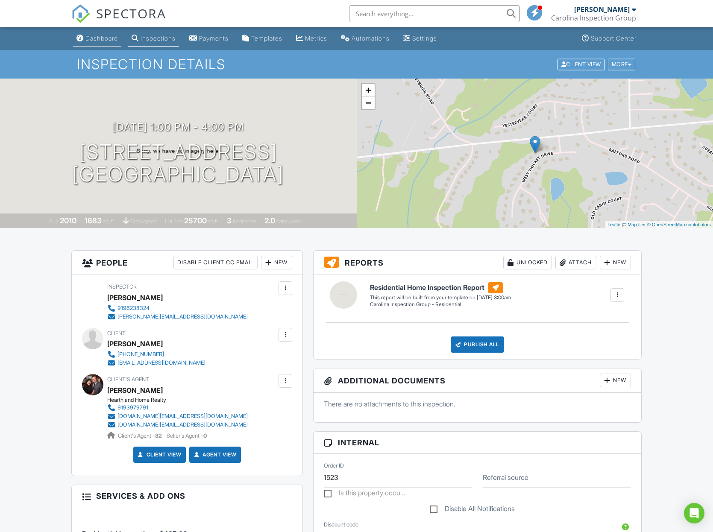
click at [94, 38] on div "Dashboard" at bounding box center [101, 38] width 32 height 7
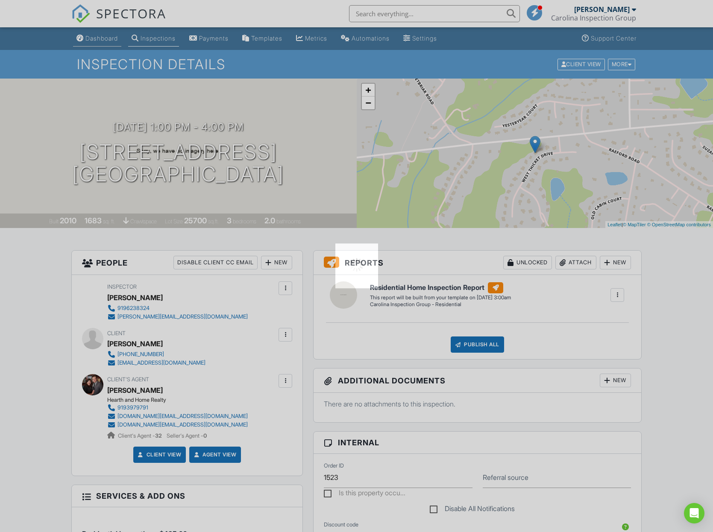
click at [94, 38] on div at bounding box center [356, 266] width 713 height 532
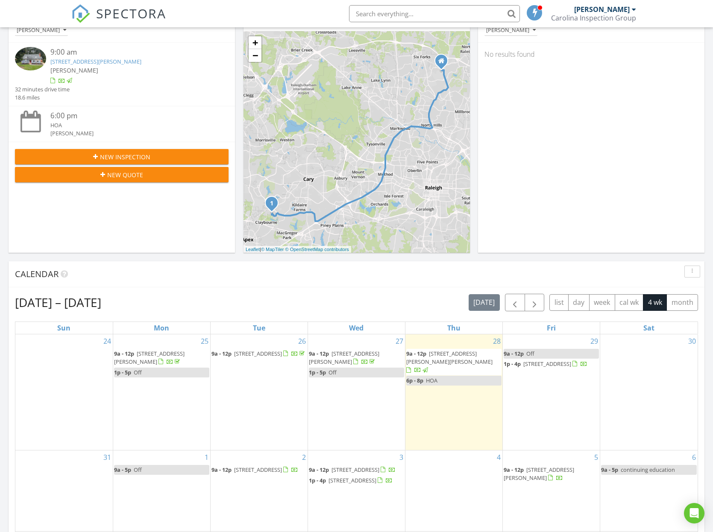
scroll to position [120, 0]
